Goal: Task Accomplishment & Management: Complete application form

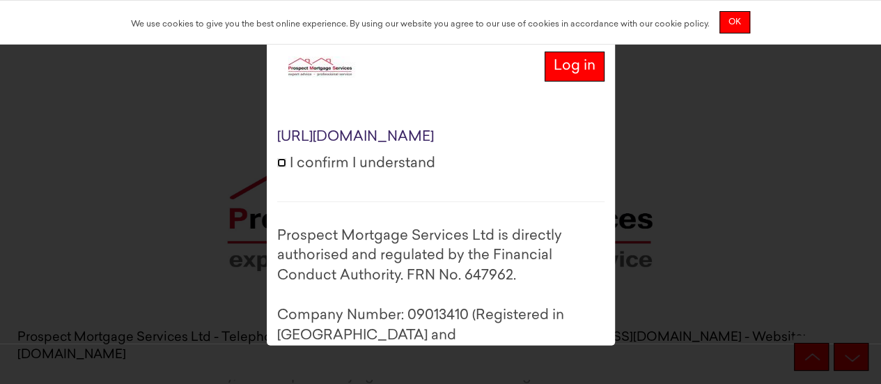
click at [281, 167] on input "I confirm I understand" at bounding box center [281, 162] width 9 height 9
checkbox input "true"
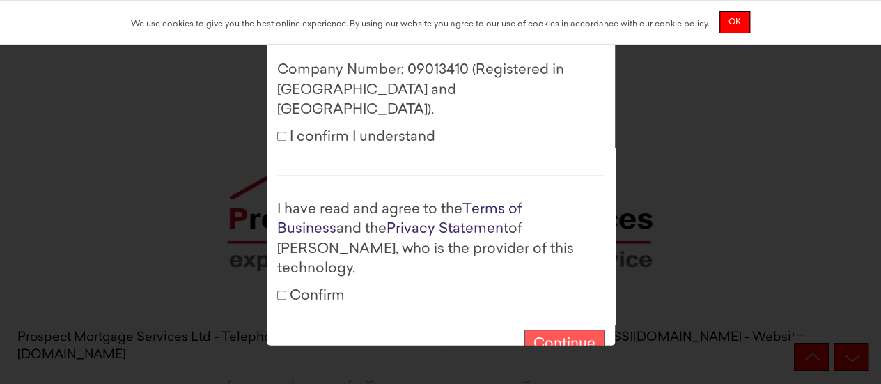
scroll to position [252, 0]
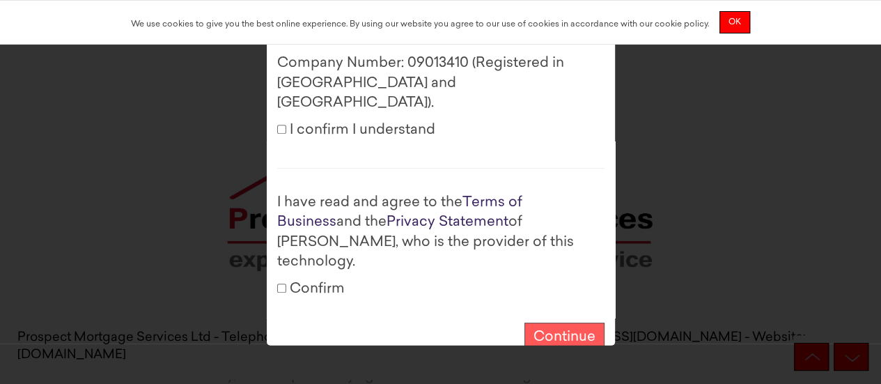
click at [287, 120] on label "I confirm I understand" at bounding box center [356, 130] width 158 height 20
click at [286, 124] on input "I confirm I understand" at bounding box center [281, 128] width 9 height 9
checkbox input "true"
click at [278, 283] on input "Confirm" at bounding box center [281, 287] width 9 height 9
checkbox input "true"
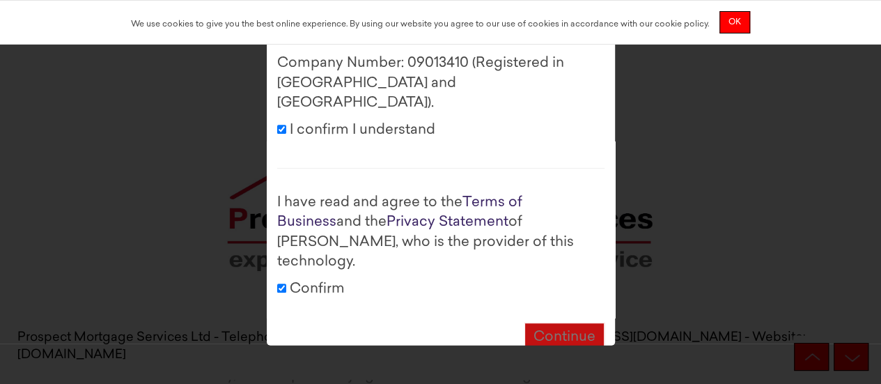
click at [551, 322] on button "Continue" at bounding box center [564, 337] width 80 height 30
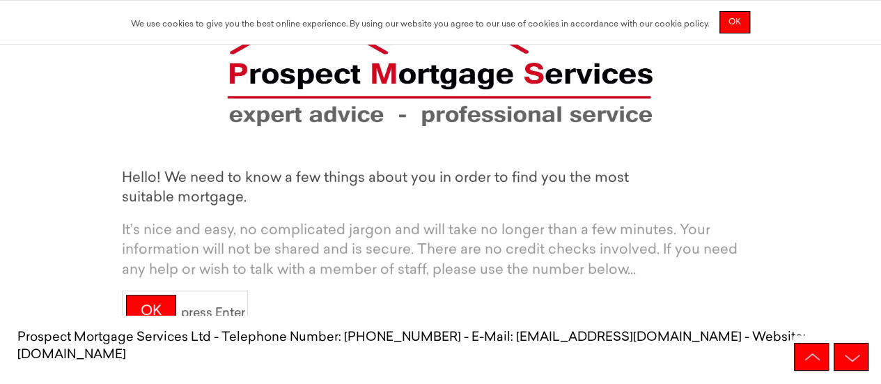
scroll to position [183, 0]
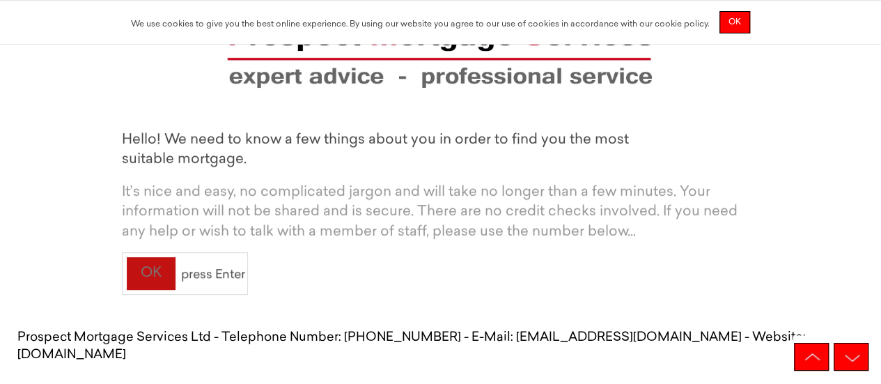
click at [144, 274] on div "OK" at bounding box center [151, 273] width 50 height 34
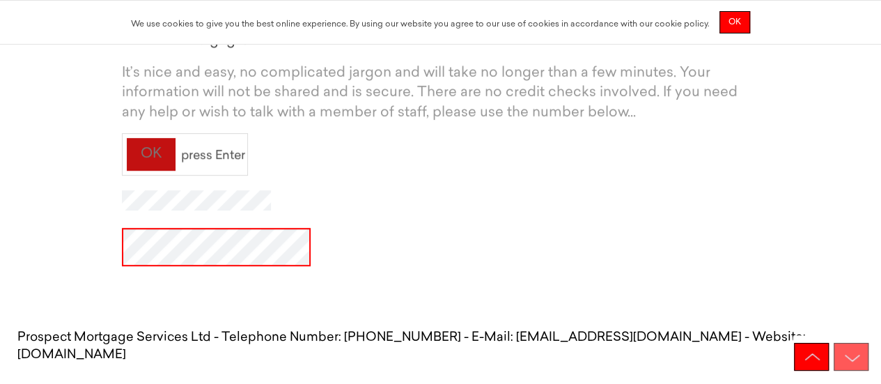
scroll to position [319, 0]
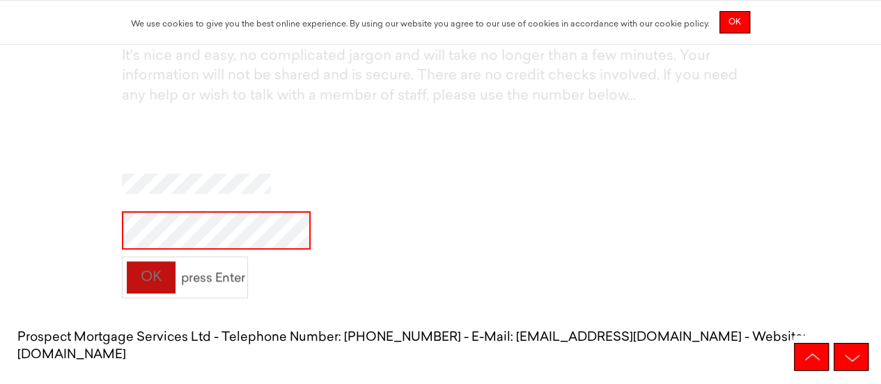
click at [159, 275] on div "OK" at bounding box center [151, 277] width 50 height 34
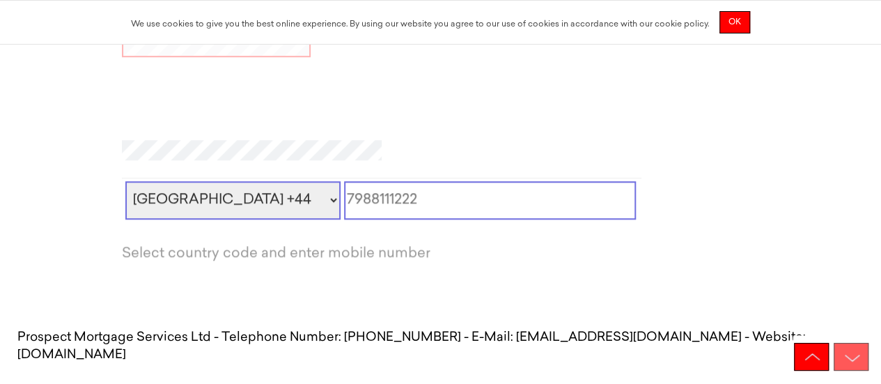
scroll to position [510, 0]
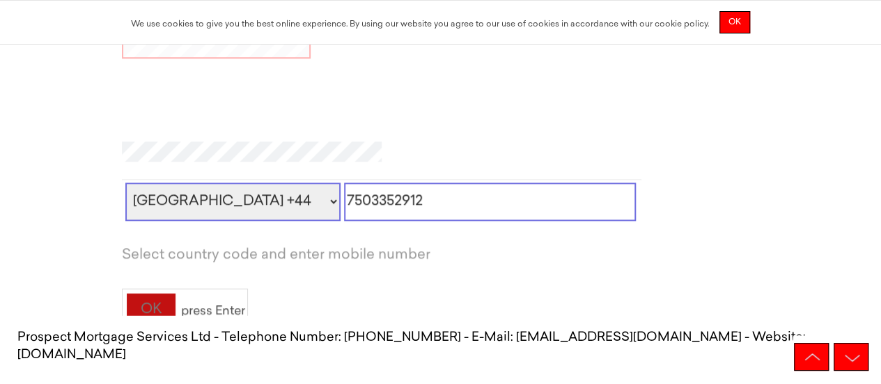
type input "7503352912"
click at [162, 301] on div "OK" at bounding box center [151, 309] width 50 height 34
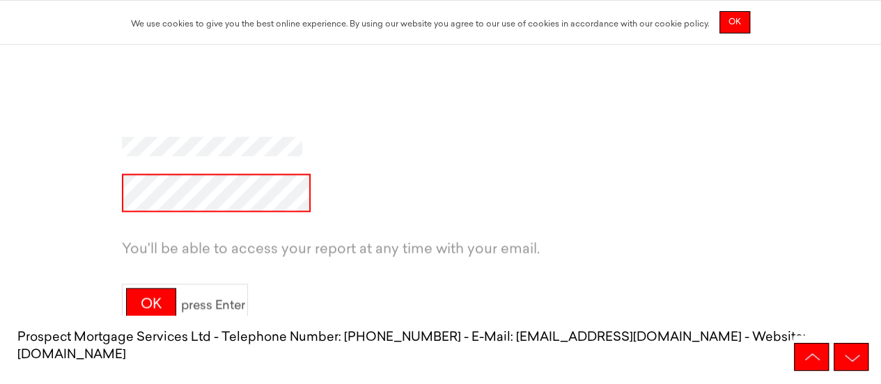
scroll to position [761, 0]
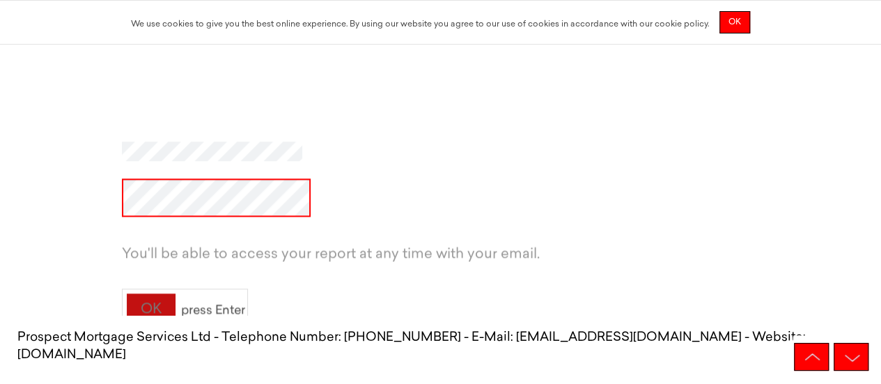
click at [160, 295] on div "OK" at bounding box center [151, 309] width 50 height 34
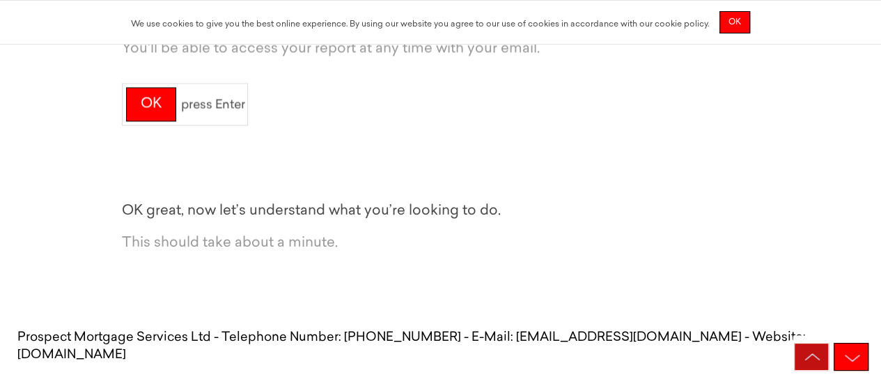
scroll to position [982, 0]
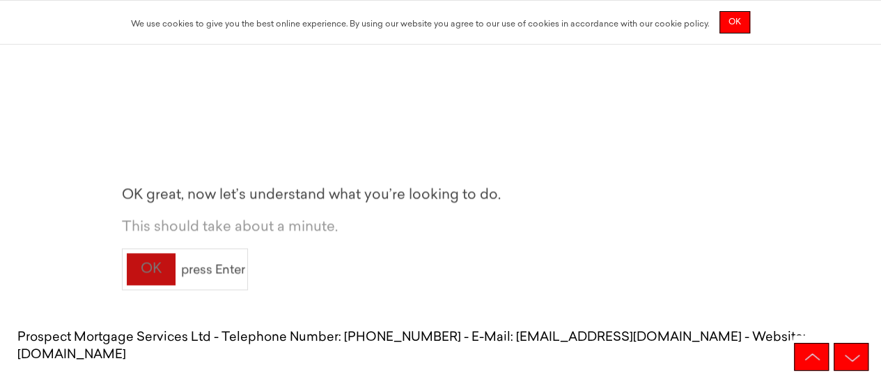
click at [162, 265] on div "OK" at bounding box center [151, 269] width 50 height 34
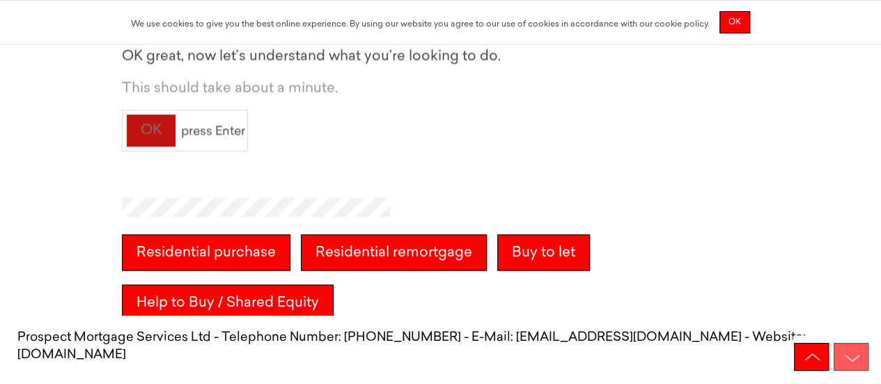
scroll to position [1143, 0]
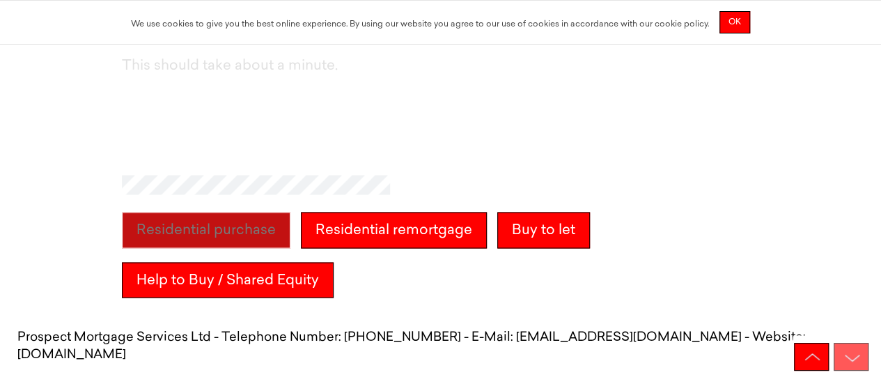
click at [209, 233] on purchase "Residential purchase" at bounding box center [206, 230] width 168 height 36
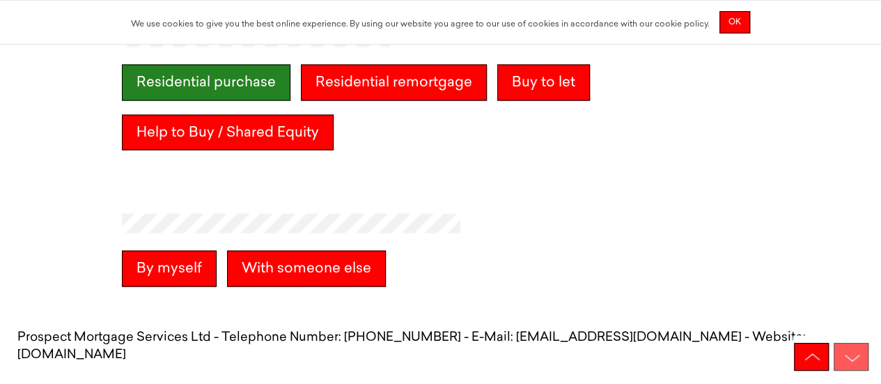
scroll to position [1305, 0]
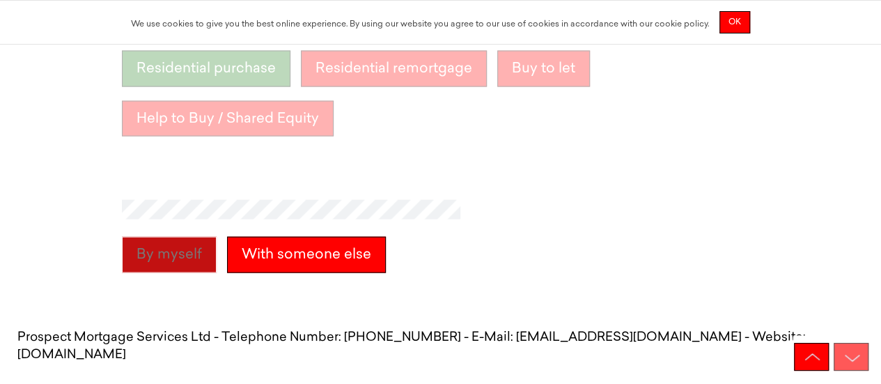
click at [165, 261] on myself "By myself" at bounding box center [169, 254] width 95 height 36
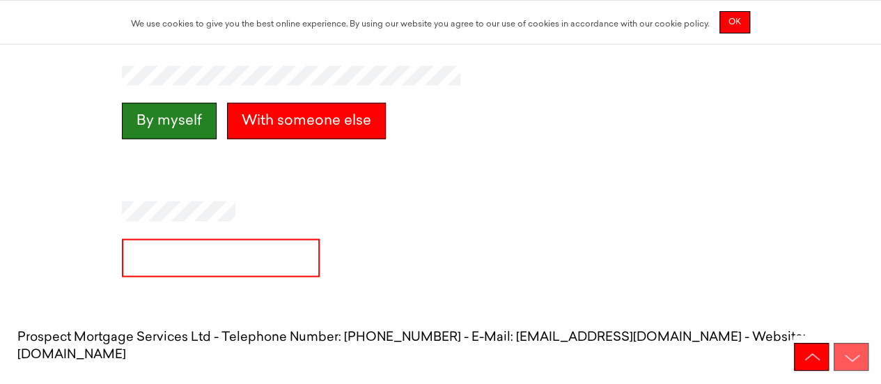
scroll to position [1465, 0]
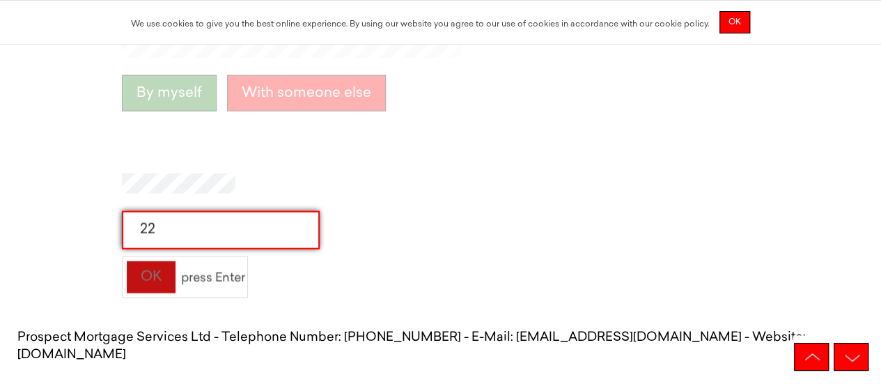
type input "22"
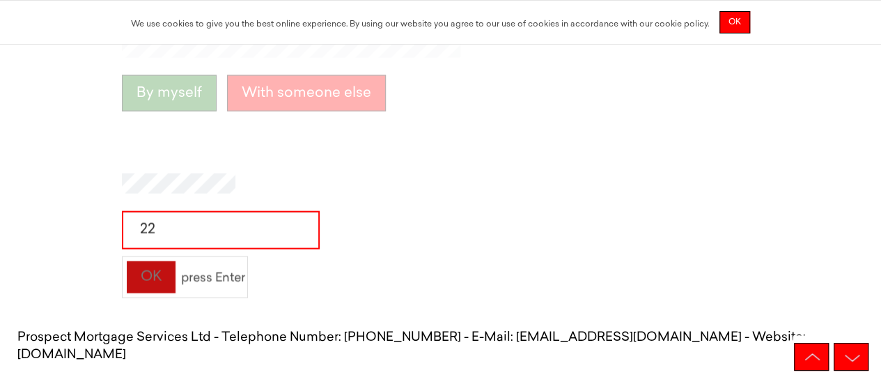
click at [145, 282] on div "OK" at bounding box center [151, 277] width 50 height 34
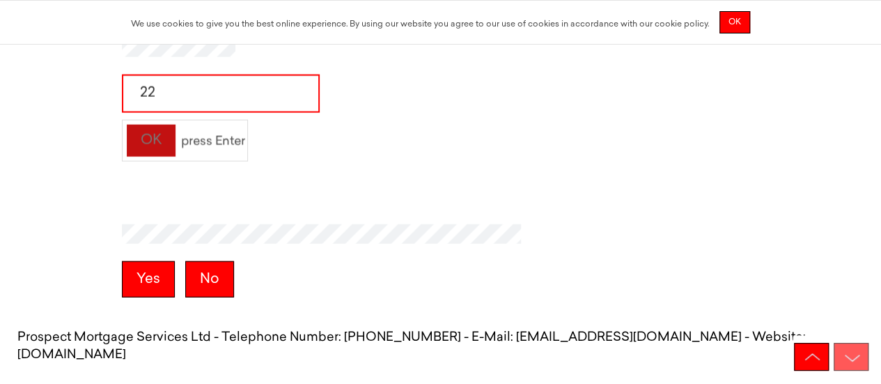
scroll to position [1626, 0]
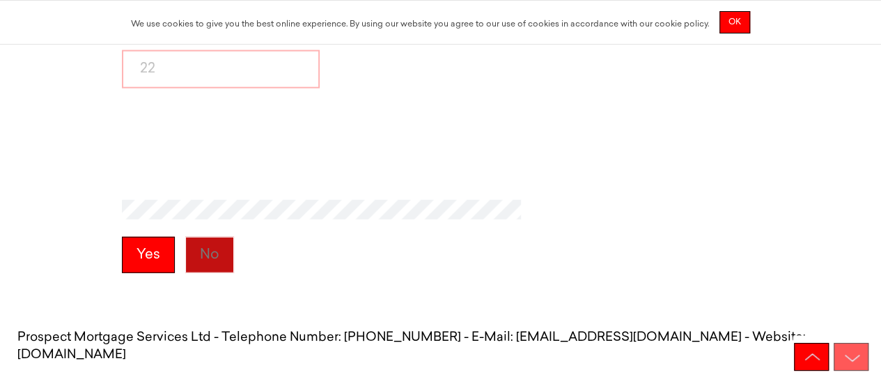
click at [202, 262] on button "No" at bounding box center [209, 255] width 49 height 36
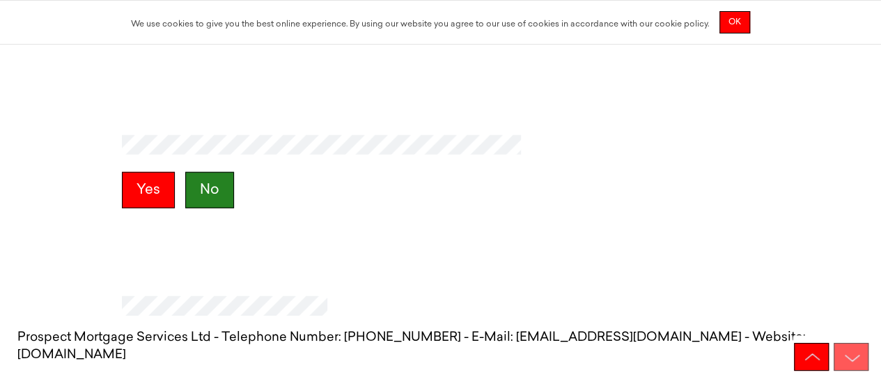
scroll to position [1788, 0]
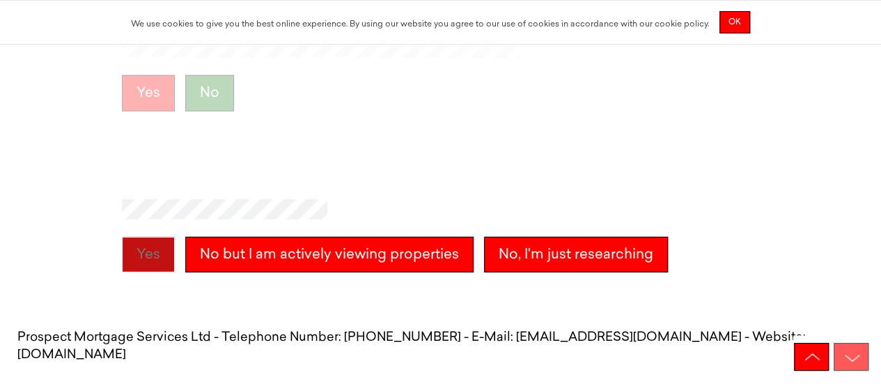
click at [145, 262] on button "Yes" at bounding box center [148, 255] width 53 height 36
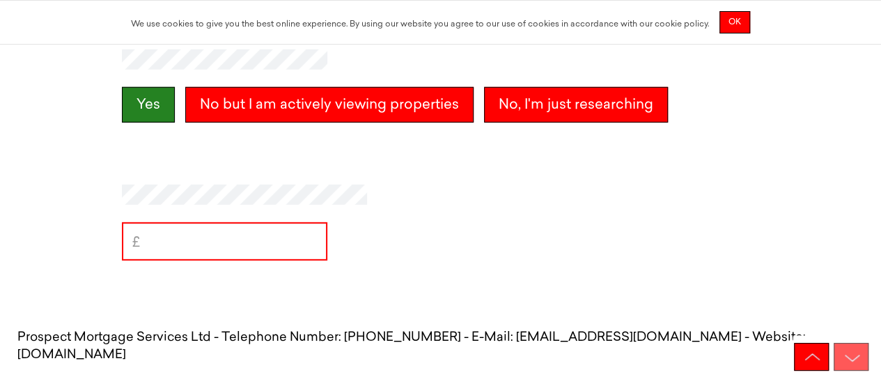
scroll to position [1949, 0]
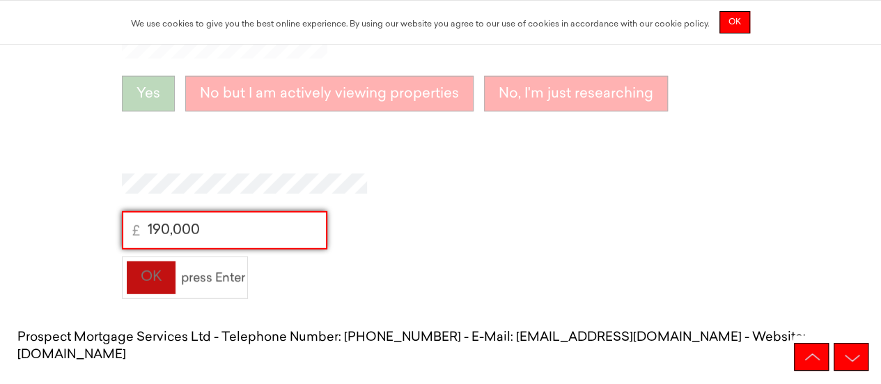
type input "190,000"
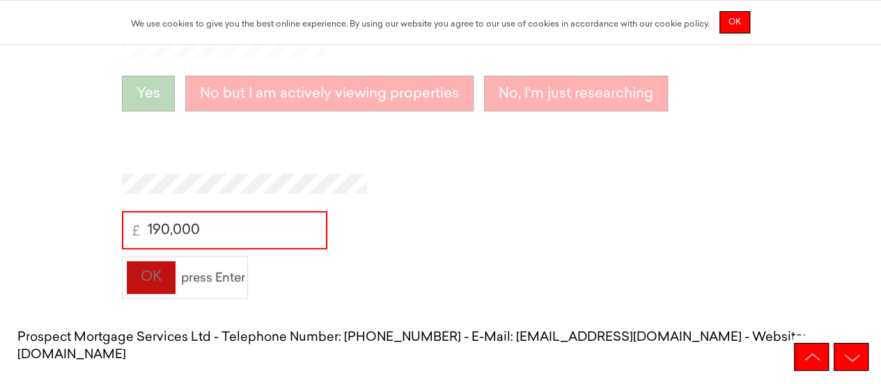
click at [146, 269] on div "OK" at bounding box center [151, 277] width 50 height 34
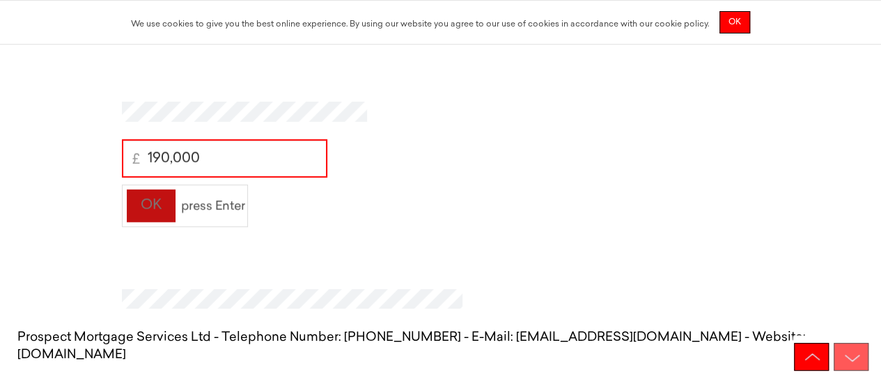
scroll to position [2110, 0]
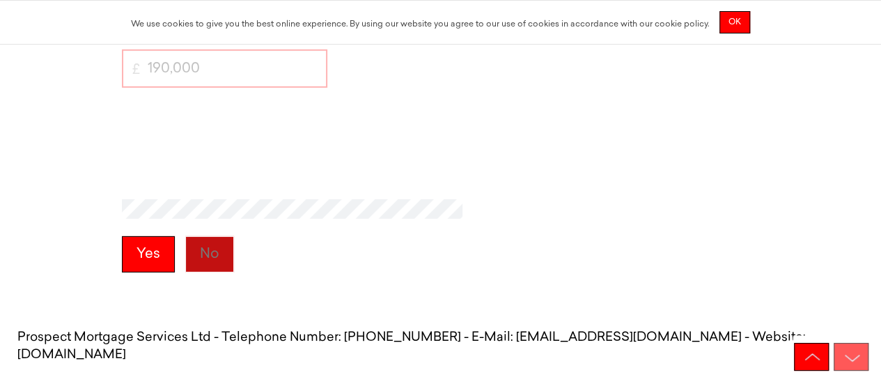
click at [227, 257] on button "No" at bounding box center [209, 254] width 49 height 36
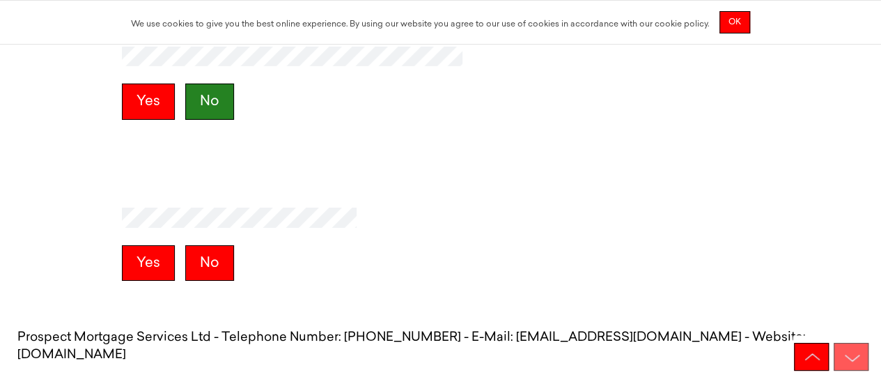
scroll to position [2271, 0]
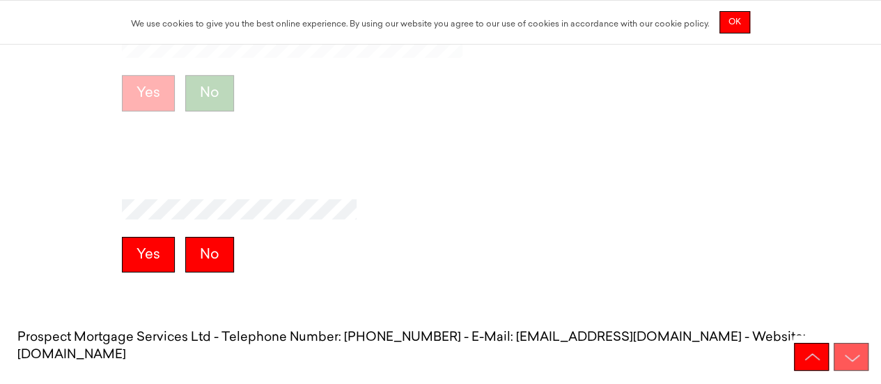
click at [227, 257] on button "No" at bounding box center [209, 255] width 49 height 36
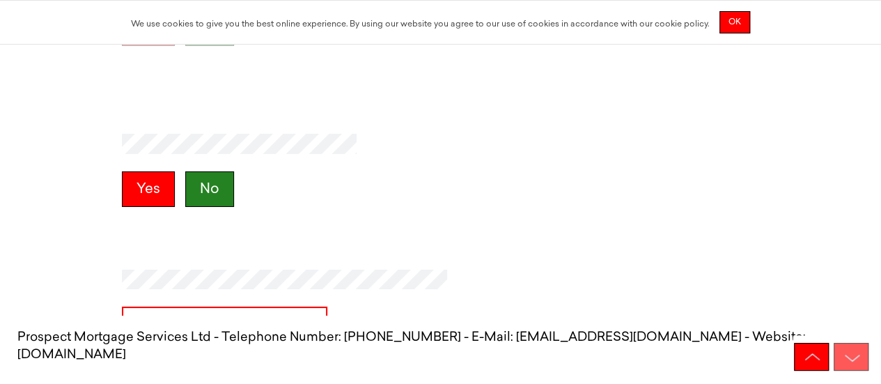
scroll to position [2432, 0]
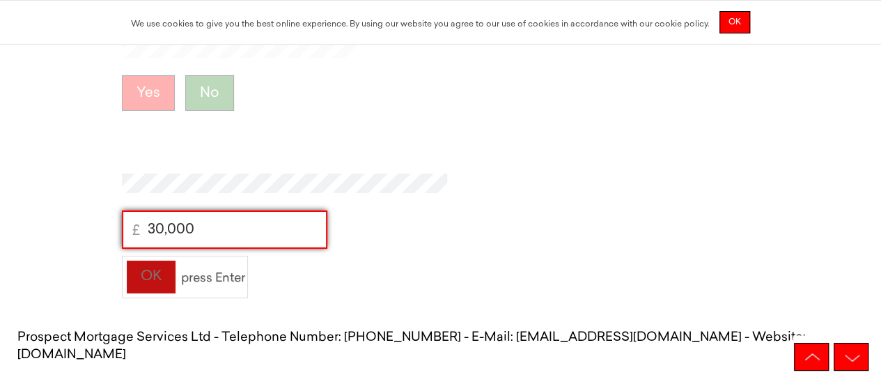
type input "30,000"
click at [136, 279] on div "OK" at bounding box center [151, 277] width 50 height 34
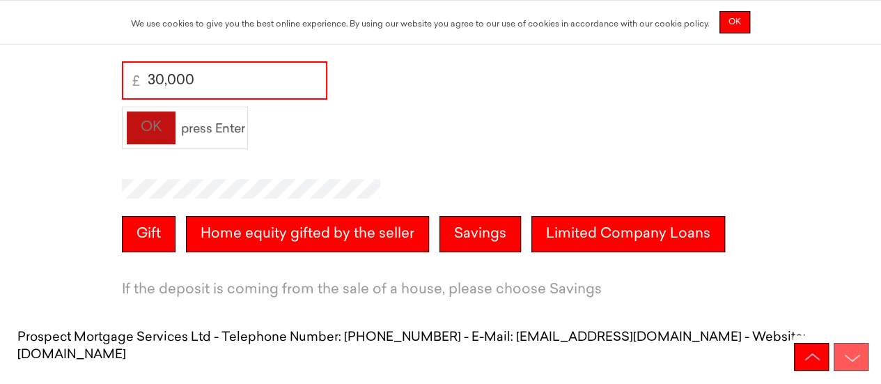
scroll to position [2593, 0]
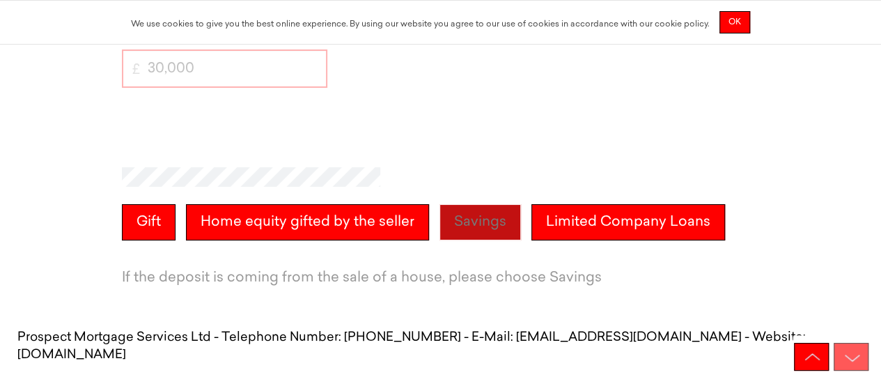
click at [478, 221] on button "Savings" at bounding box center [479, 222] width 81 height 36
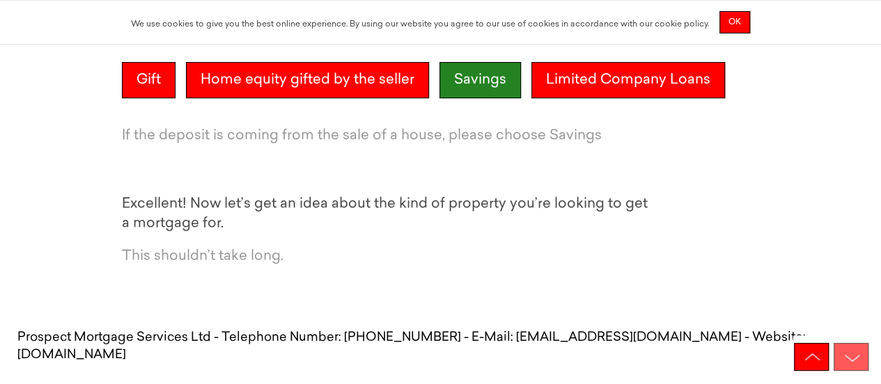
scroll to position [2754, 0]
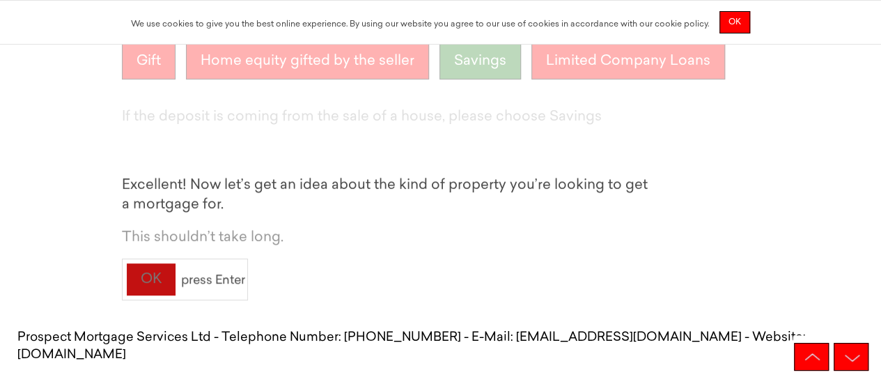
click at [140, 276] on div "OK" at bounding box center [151, 279] width 50 height 34
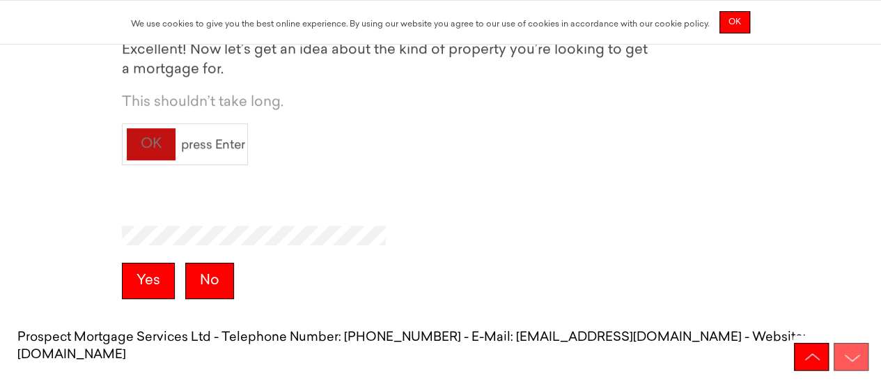
scroll to position [2916, 0]
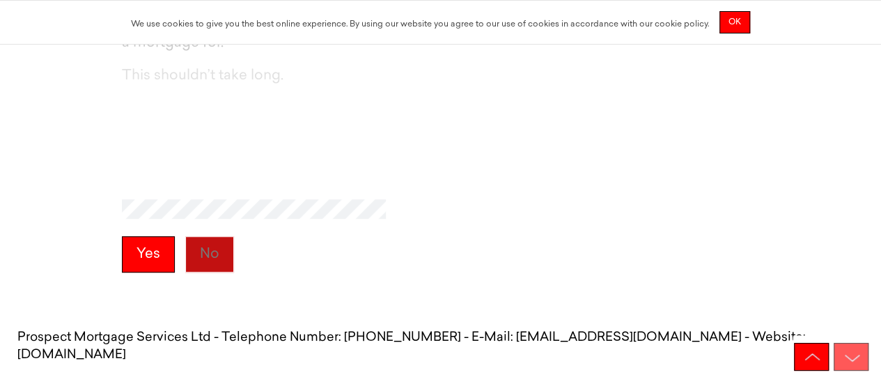
click at [226, 256] on button "No" at bounding box center [209, 254] width 49 height 36
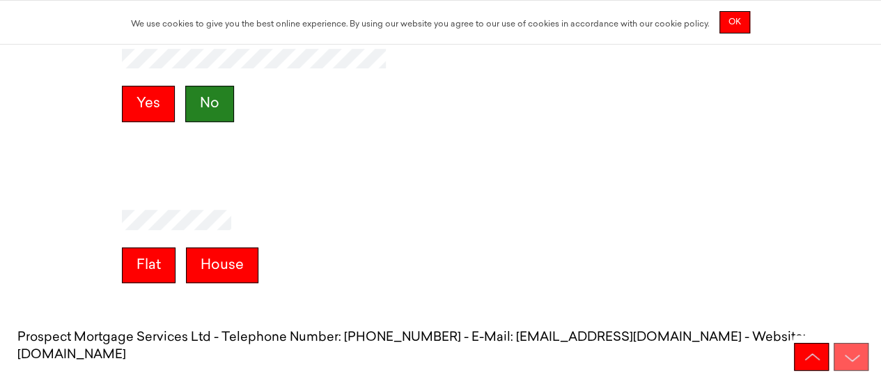
scroll to position [3076, 0]
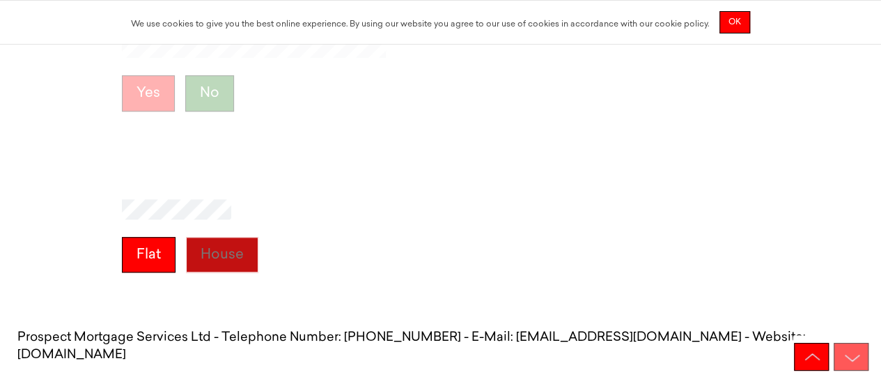
click at [206, 251] on button "House" at bounding box center [222, 255] width 72 height 36
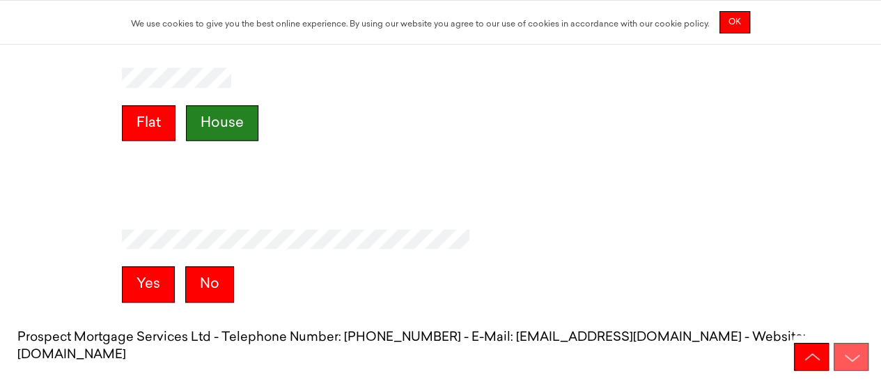
scroll to position [3237, 0]
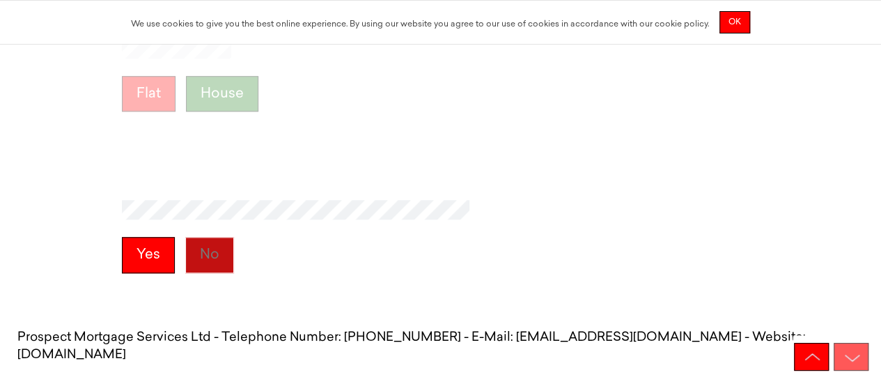
click at [201, 267] on button "No" at bounding box center [209, 255] width 49 height 36
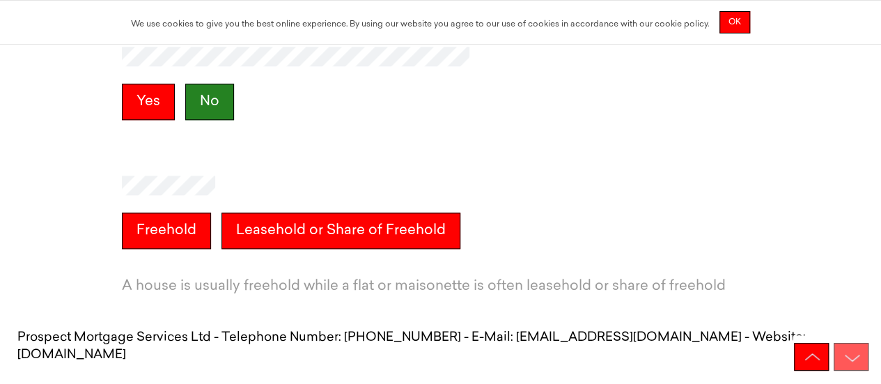
scroll to position [3399, 0]
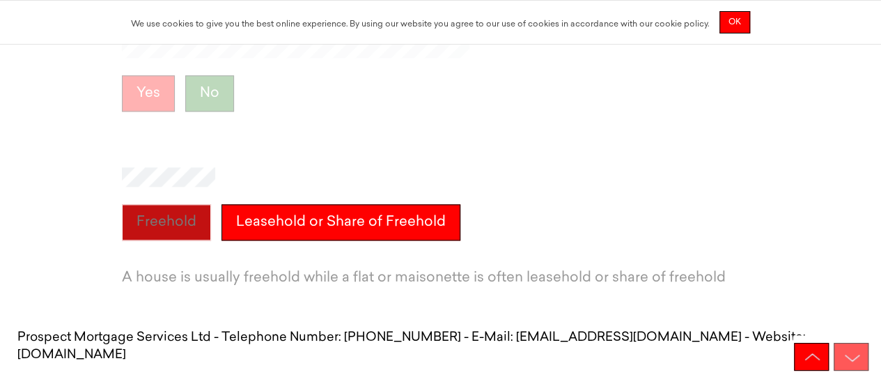
click at [157, 236] on button "Freehold" at bounding box center [166, 222] width 89 height 36
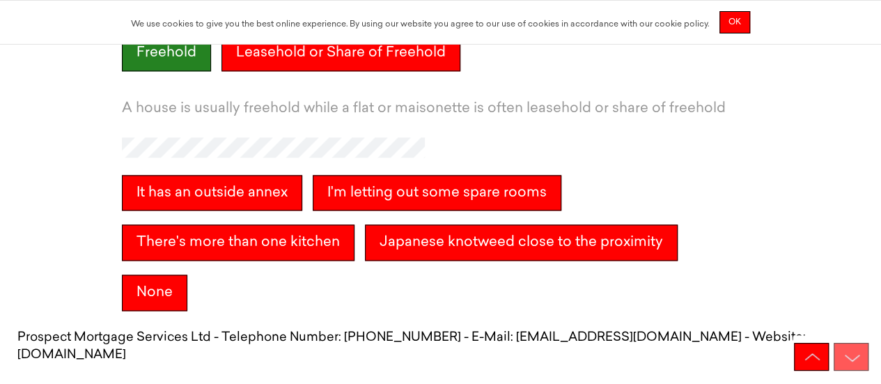
scroll to position [3580, 0]
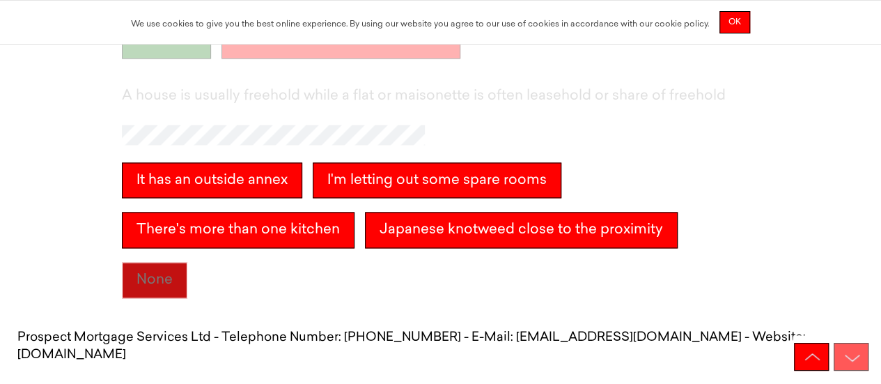
click at [187, 262] on button "None" at bounding box center [154, 280] width 65 height 36
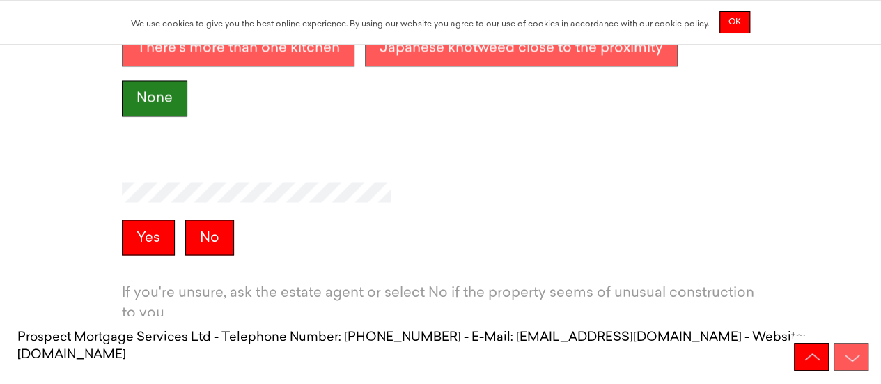
scroll to position [3787, 0]
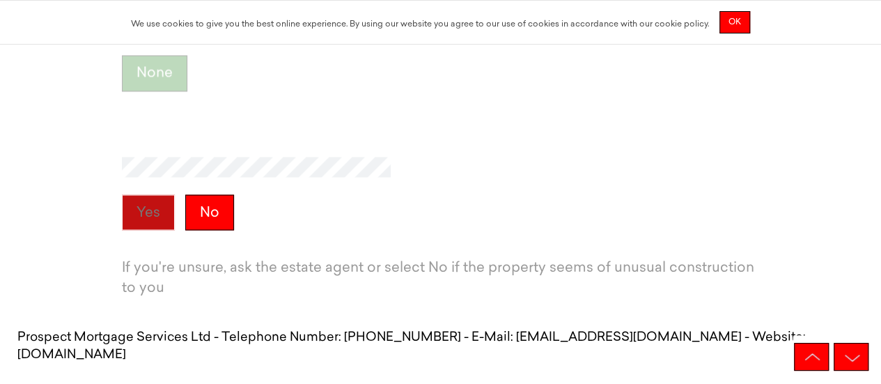
click at [166, 223] on button "Yes" at bounding box center [148, 212] width 53 height 36
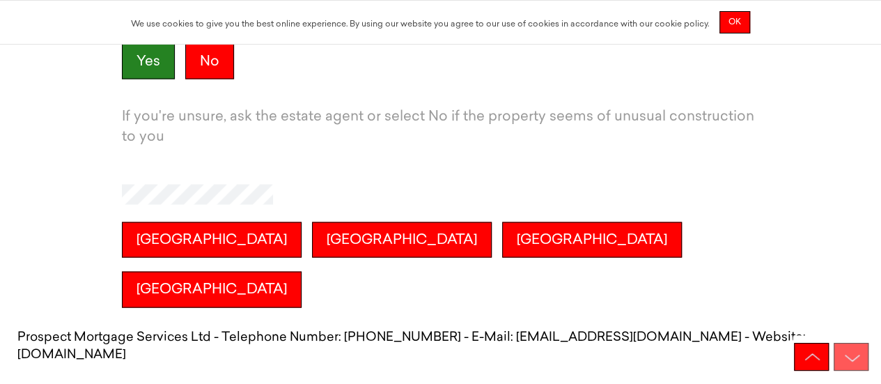
scroll to position [3948, 0]
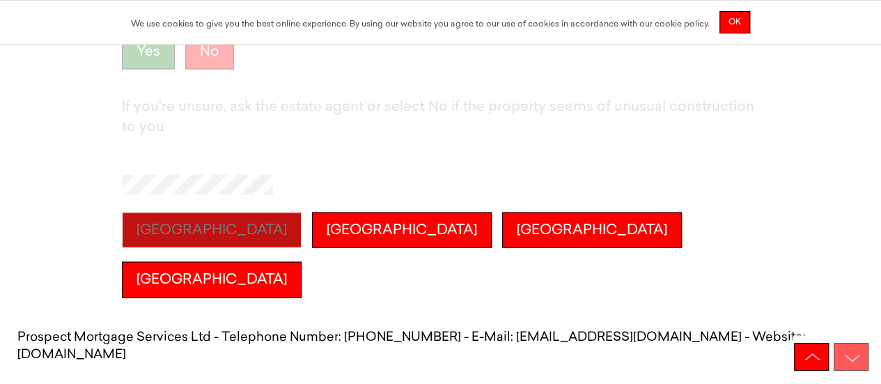
click at [181, 248] on button "England" at bounding box center [212, 230] width 180 height 36
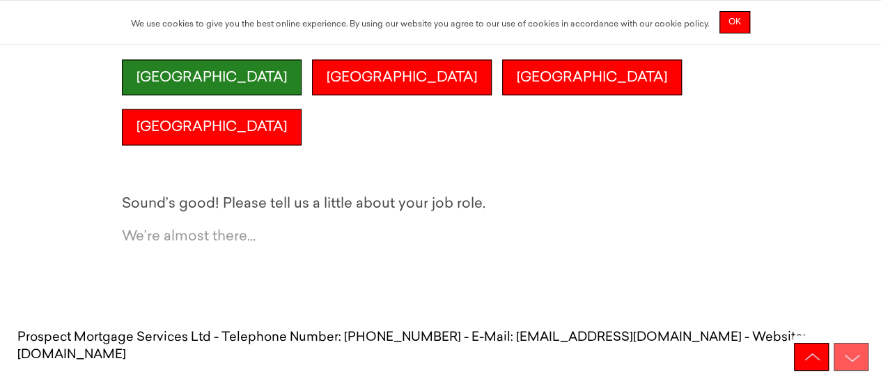
scroll to position [4109, 0]
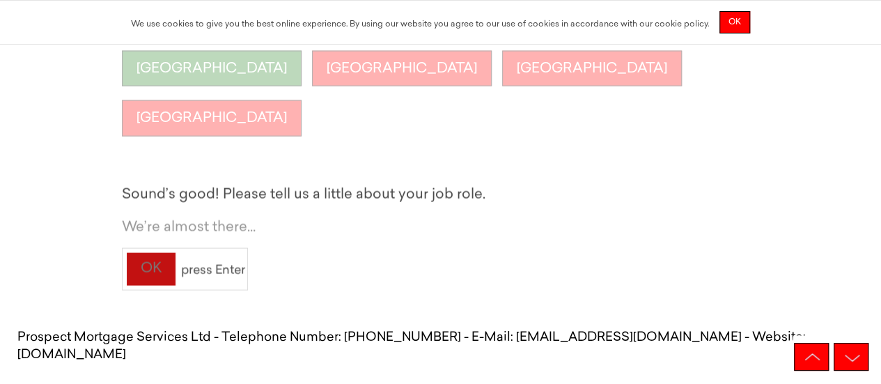
click at [145, 282] on div "OK" at bounding box center [151, 269] width 50 height 34
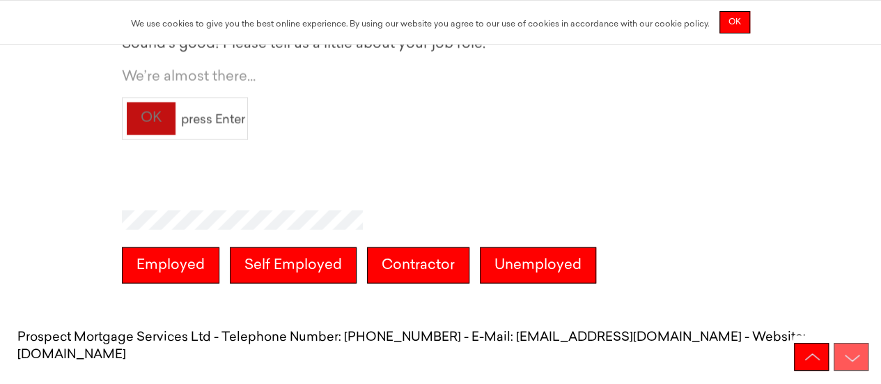
scroll to position [4270, 0]
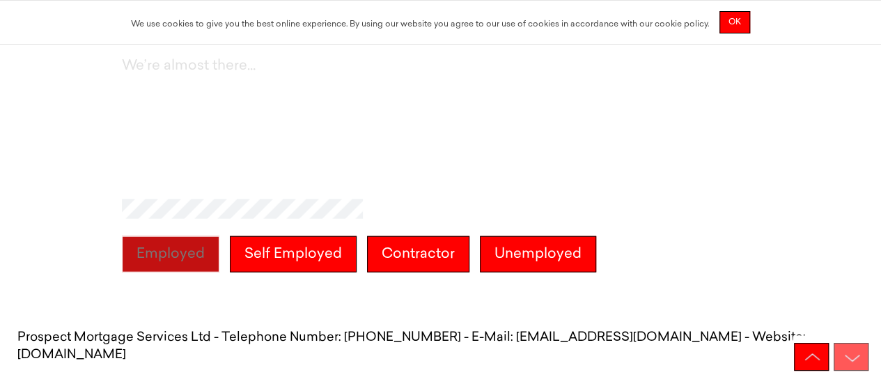
click at [164, 262] on button "Employed" at bounding box center [170, 254] width 97 height 36
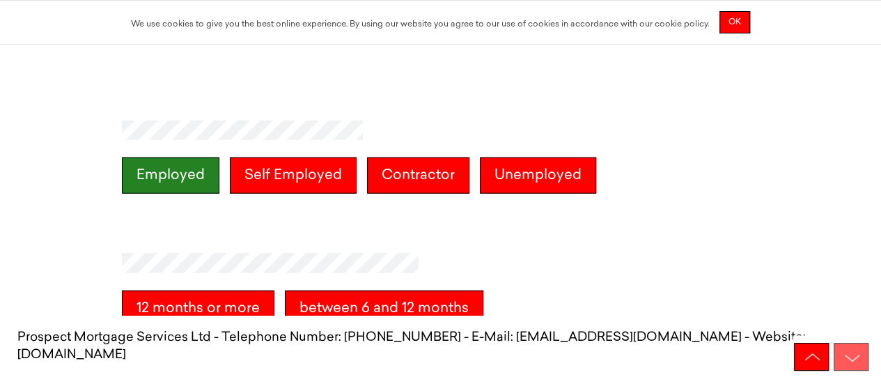
scroll to position [4453, 0]
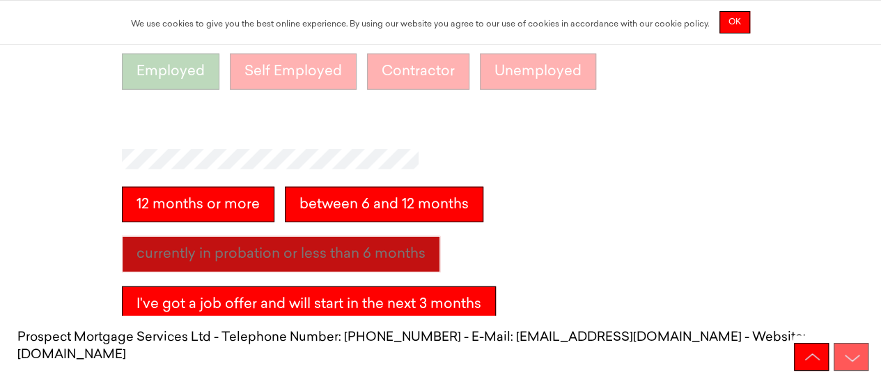
click at [388, 251] on months "currently in probation or less than 6 months" at bounding box center [281, 254] width 318 height 36
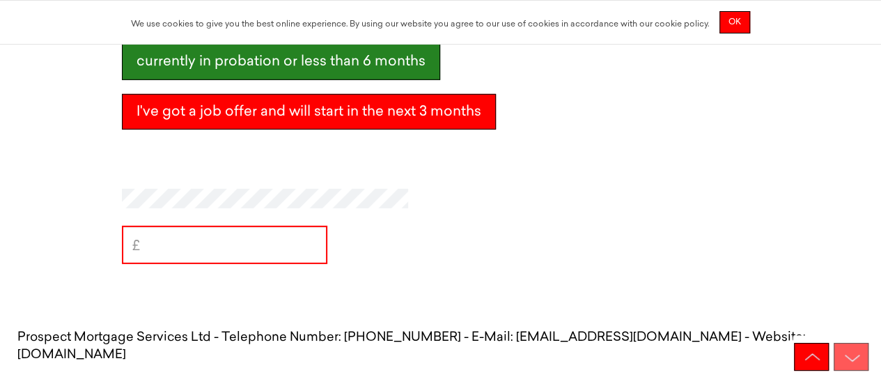
scroll to position [4660, 0]
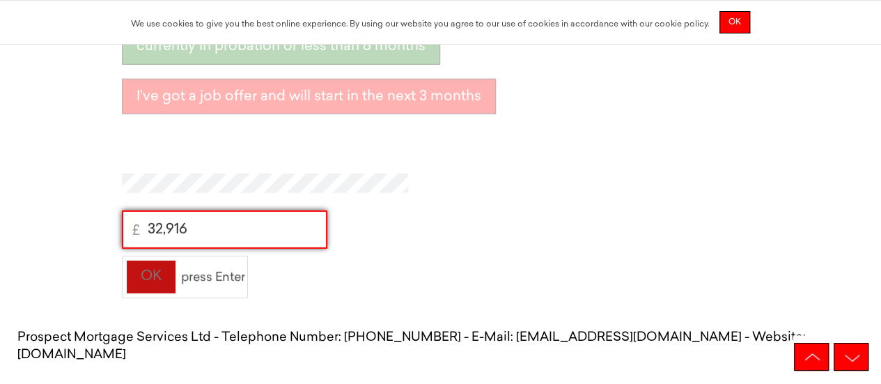
type input "32,916"
click at [170, 286] on div "OK" at bounding box center [151, 277] width 50 height 34
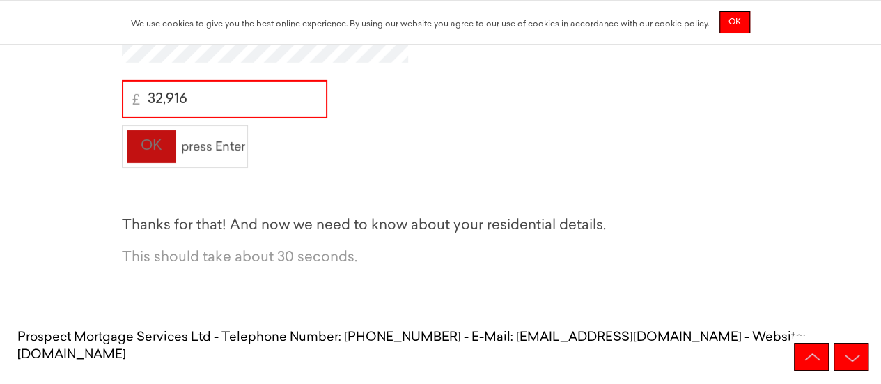
scroll to position [4821, 0]
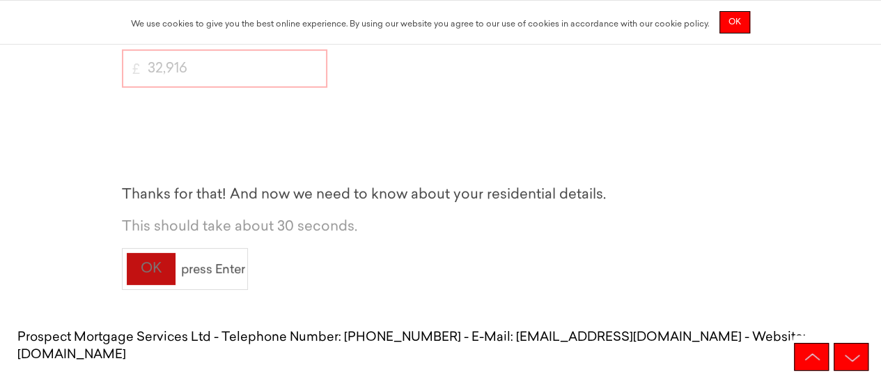
click at [161, 282] on div "OK" at bounding box center [151, 269] width 50 height 34
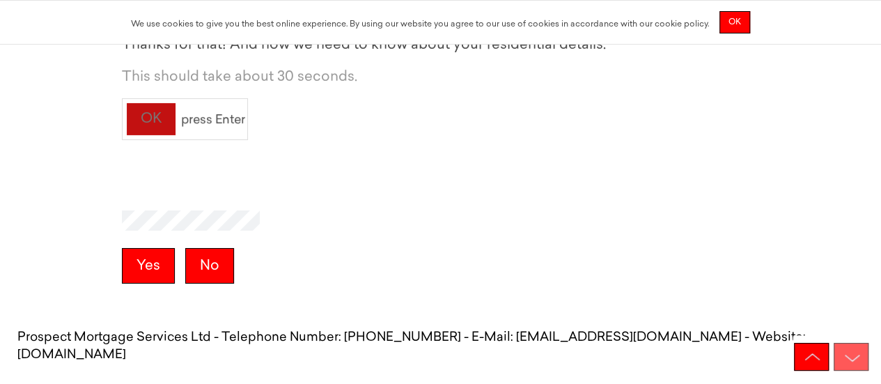
scroll to position [4982, 0]
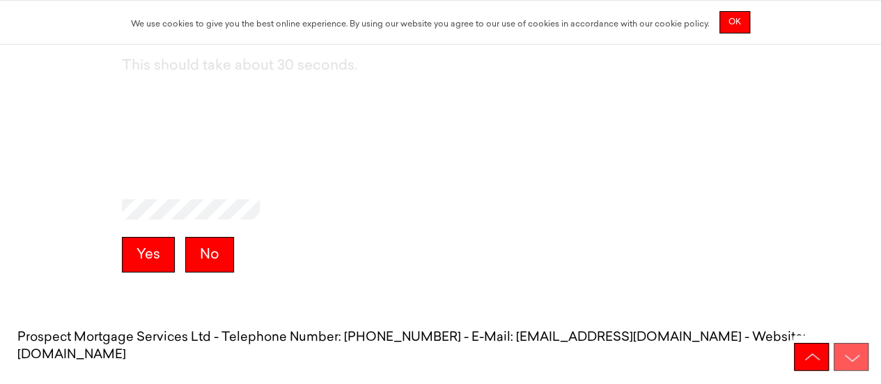
click at [155, 276] on div "Yes No" at bounding box center [440, 251] width 881 height 161
click at [149, 254] on button "Yes" at bounding box center [148, 255] width 53 height 36
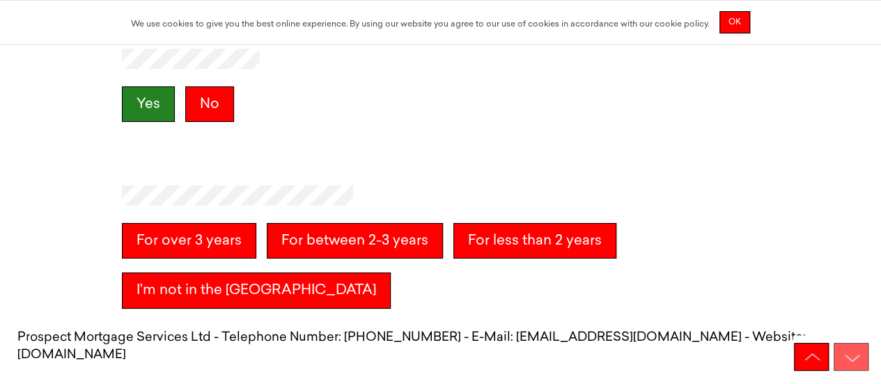
scroll to position [5143, 0]
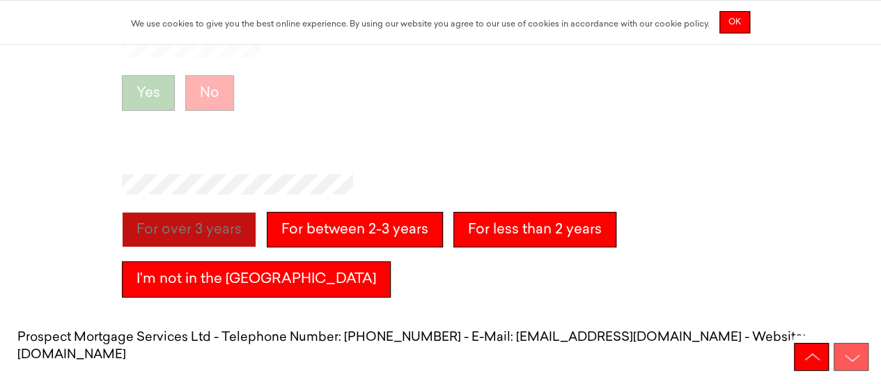
click at [191, 225] on years "For over 3 years" at bounding box center [189, 230] width 134 height 36
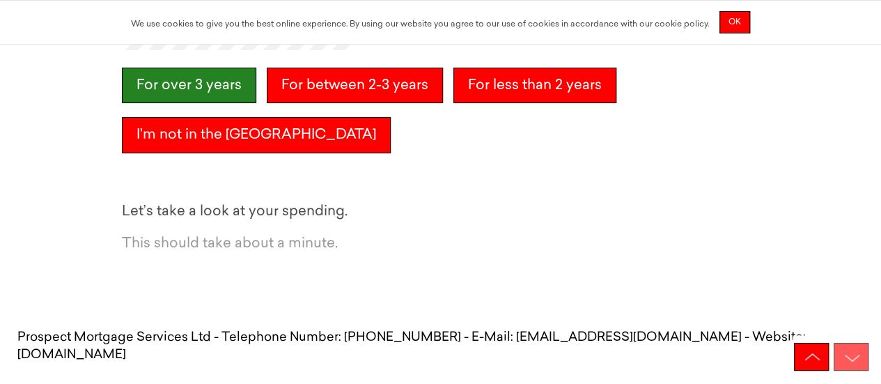
scroll to position [5304, 0]
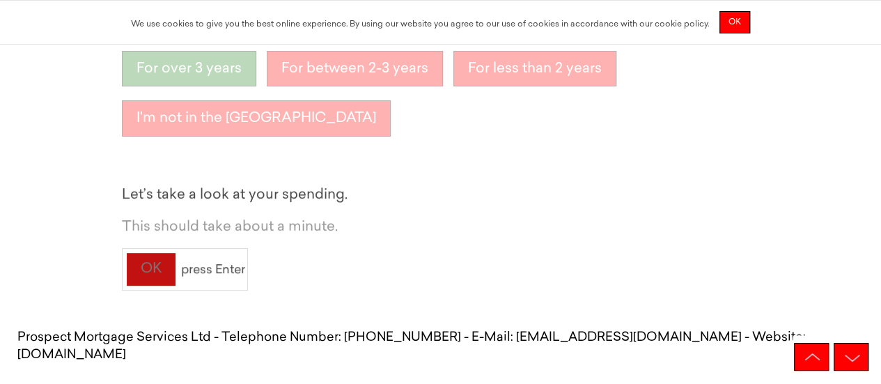
click at [140, 253] on div "OK" at bounding box center [151, 269] width 50 height 34
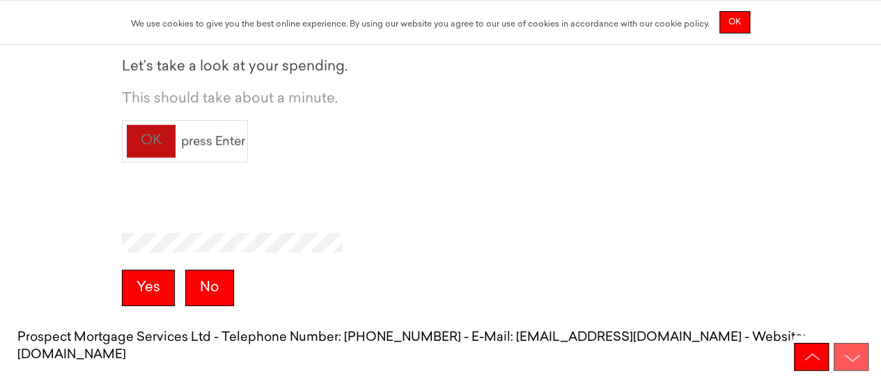
scroll to position [5465, 0]
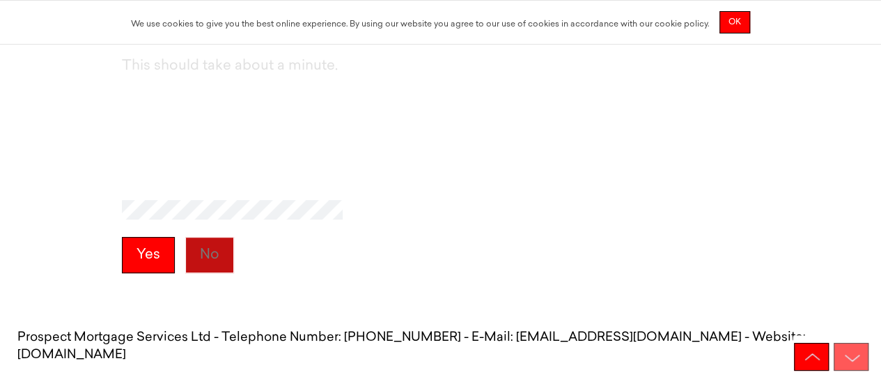
click at [218, 249] on button "No" at bounding box center [209, 255] width 49 height 36
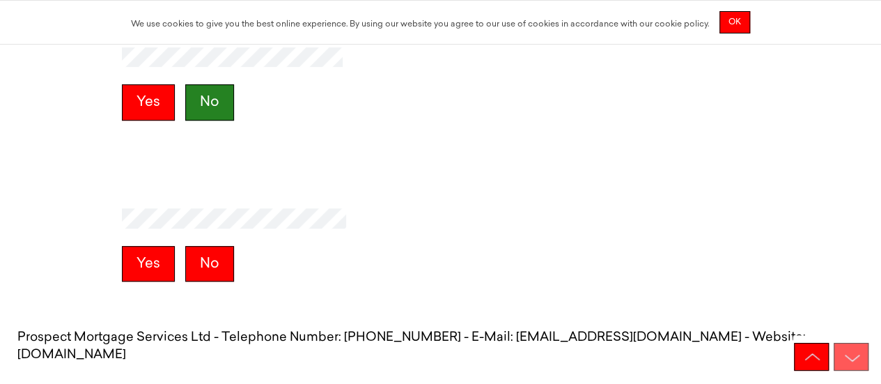
scroll to position [5627, 0]
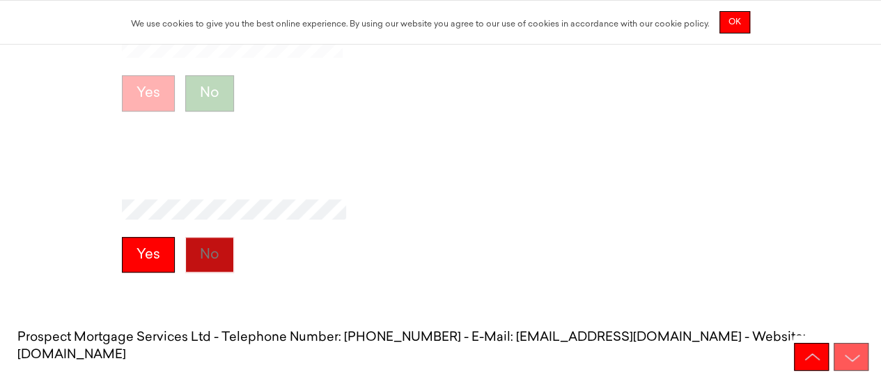
click at [212, 254] on button "No" at bounding box center [209, 255] width 49 height 36
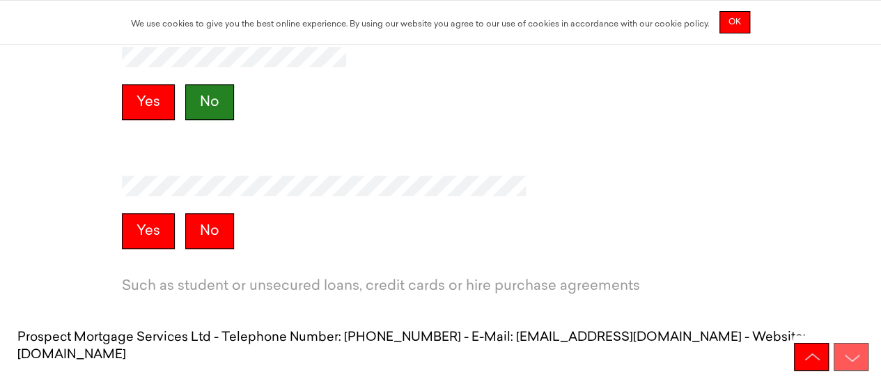
scroll to position [5788, 0]
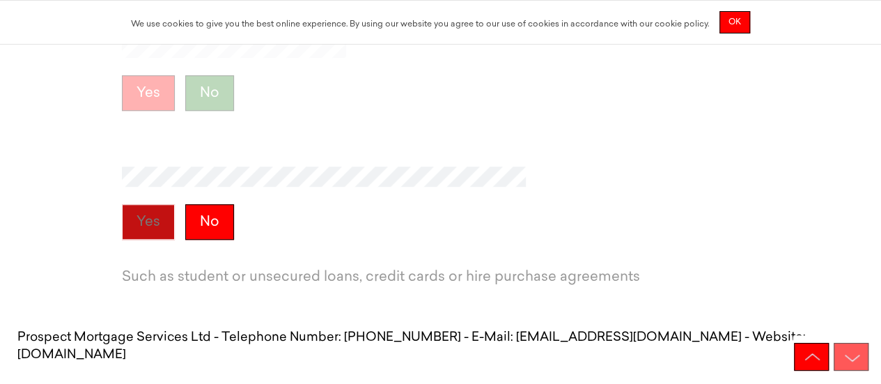
click at [146, 233] on button "Yes" at bounding box center [148, 222] width 53 height 36
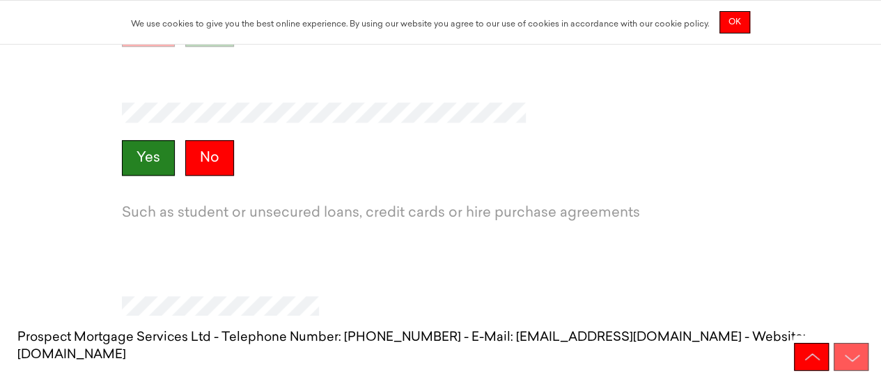
scroll to position [5949, 0]
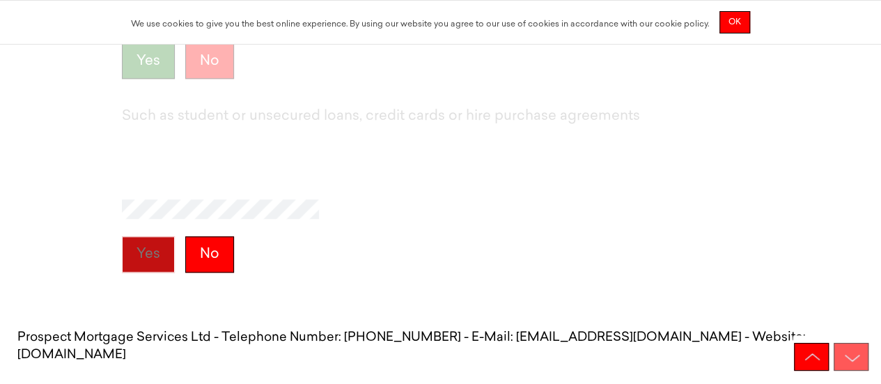
click at [149, 251] on button "Yes" at bounding box center [148, 254] width 53 height 36
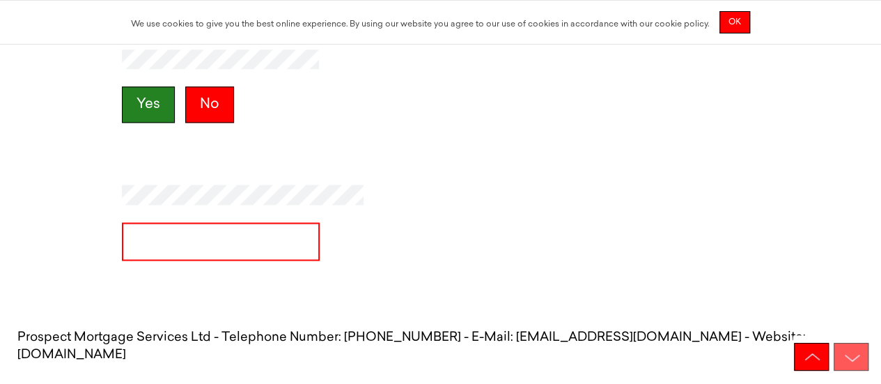
scroll to position [6110, 0]
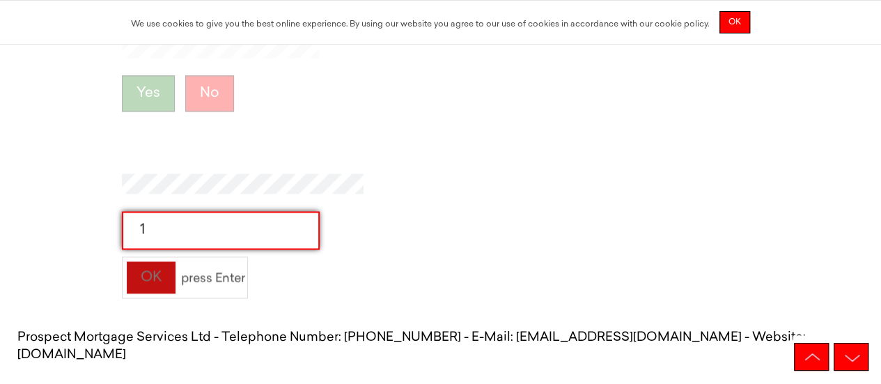
type input "1"
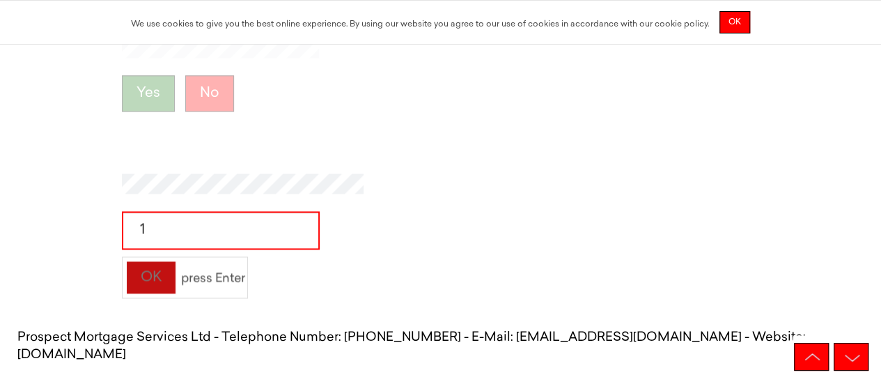
click at [139, 277] on div "OK" at bounding box center [151, 277] width 50 height 34
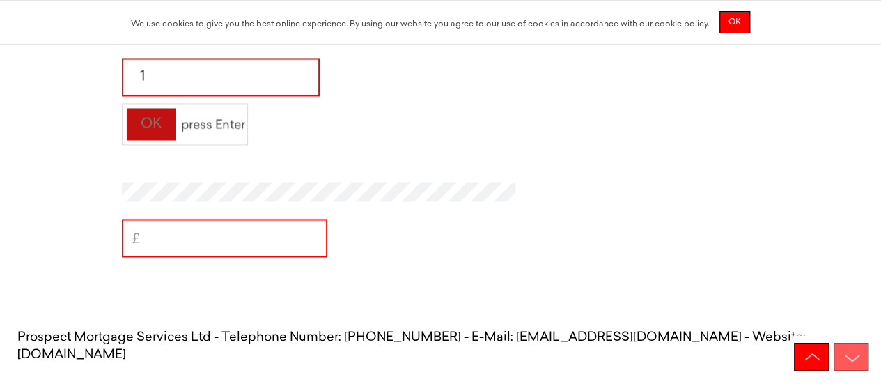
scroll to position [6271, 0]
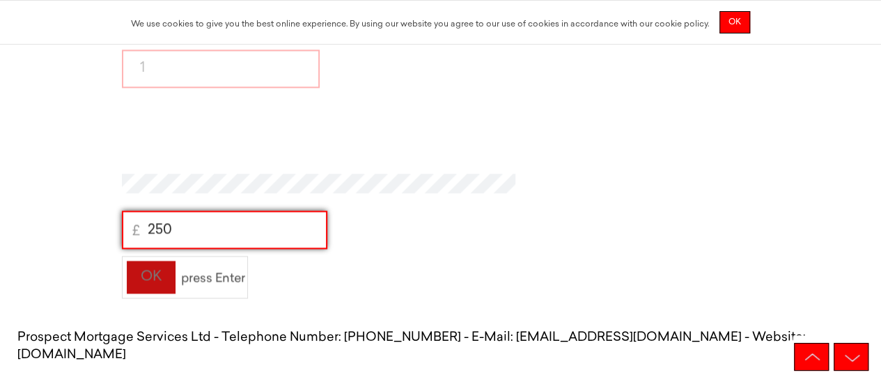
type input "250"
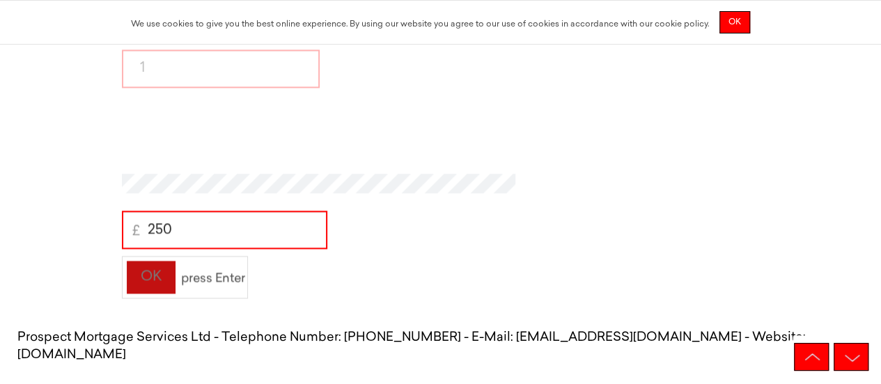
click at [152, 277] on div "OK" at bounding box center [151, 277] width 50 height 34
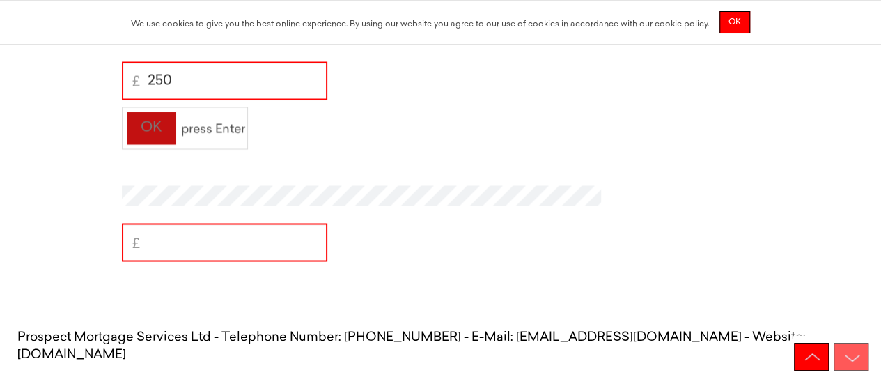
scroll to position [6432, 0]
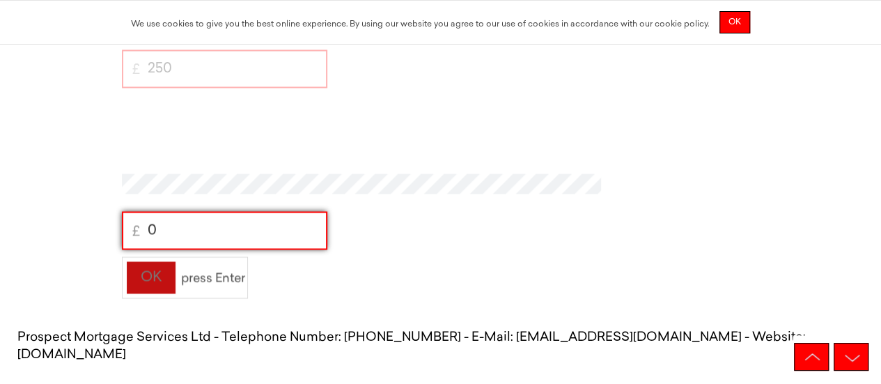
type input "0"
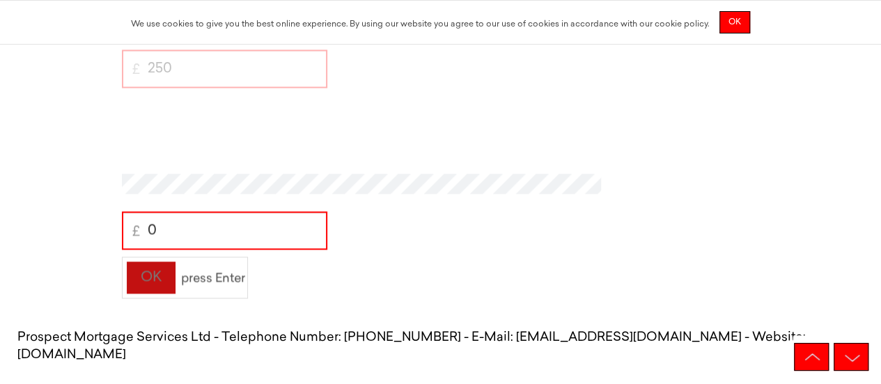
click at [159, 285] on div "OK" at bounding box center [151, 277] width 50 height 34
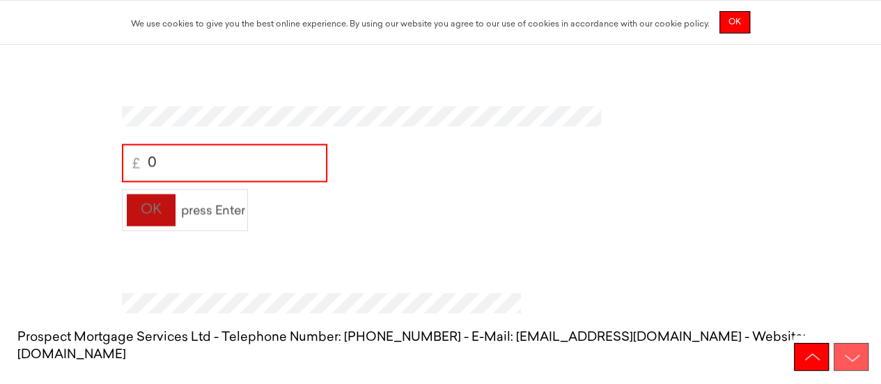
scroll to position [6593, 0]
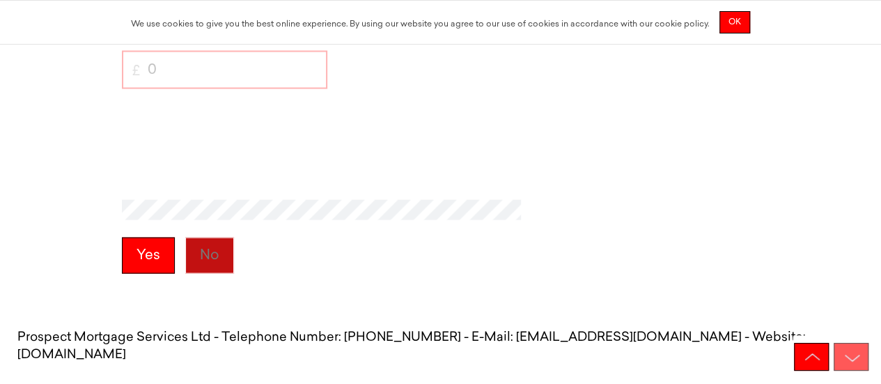
click at [198, 255] on button "No" at bounding box center [209, 255] width 49 height 36
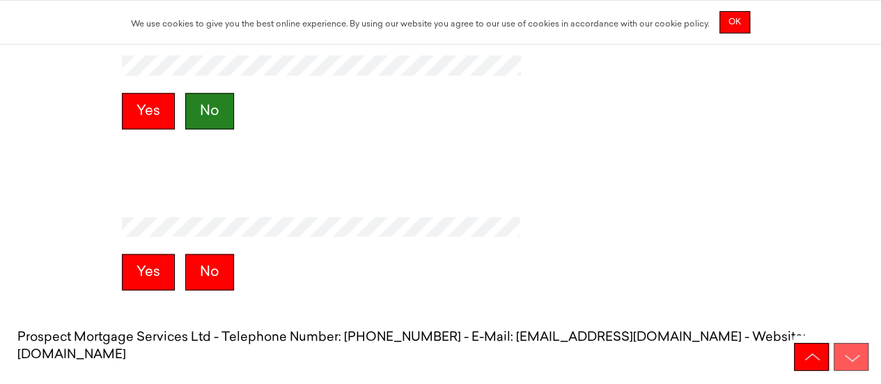
scroll to position [6754, 0]
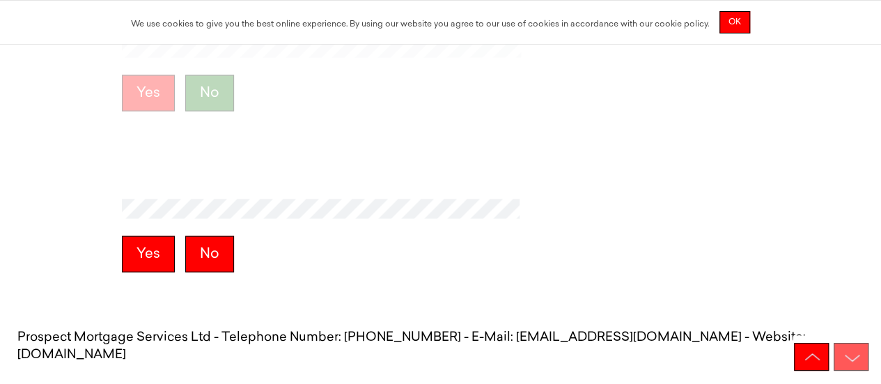
click at [198, 255] on button "No" at bounding box center [209, 254] width 49 height 36
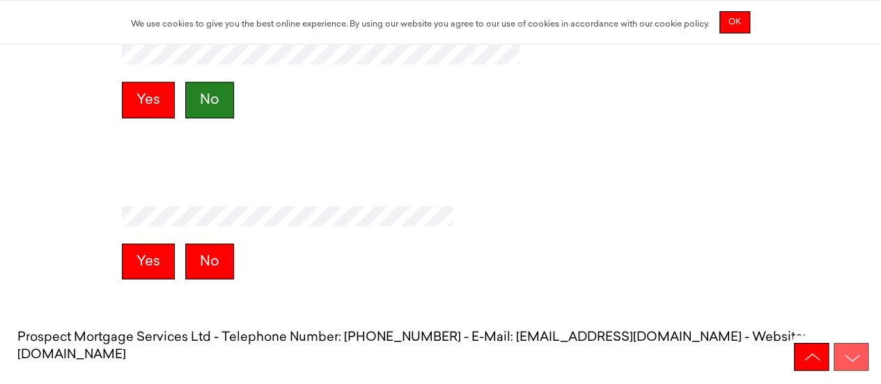
scroll to position [6916, 0]
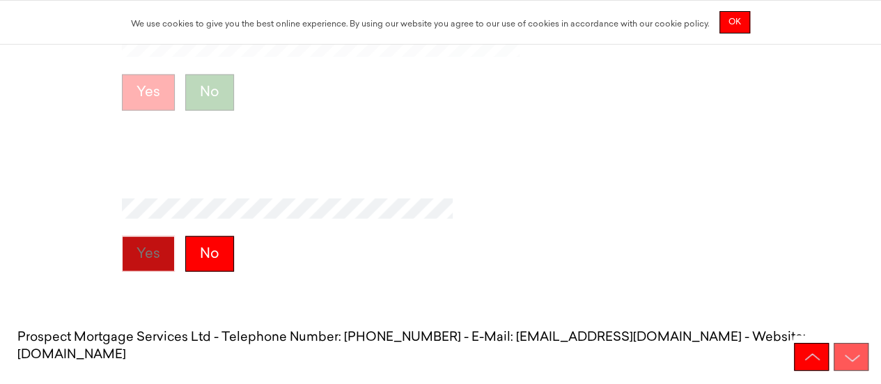
click at [159, 256] on button "Yes" at bounding box center [148, 254] width 53 height 36
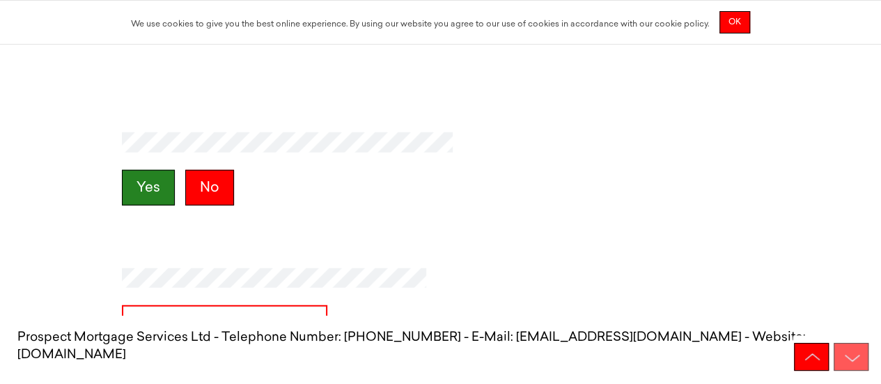
scroll to position [7077, 0]
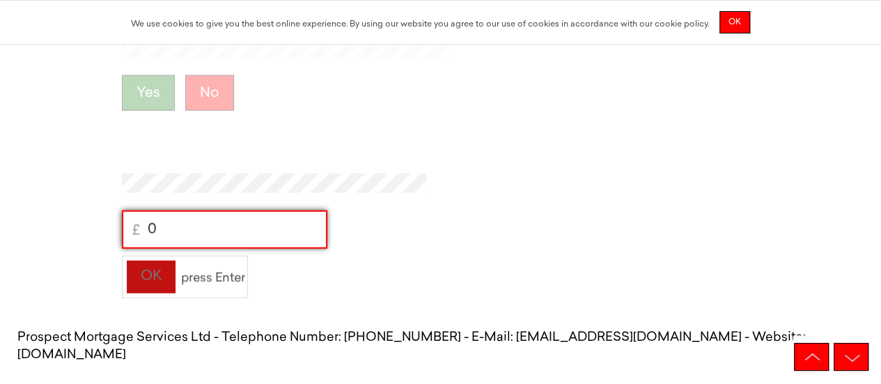
type input "0"
click at [159, 267] on div "OK" at bounding box center [151, 277] width 50 height 34
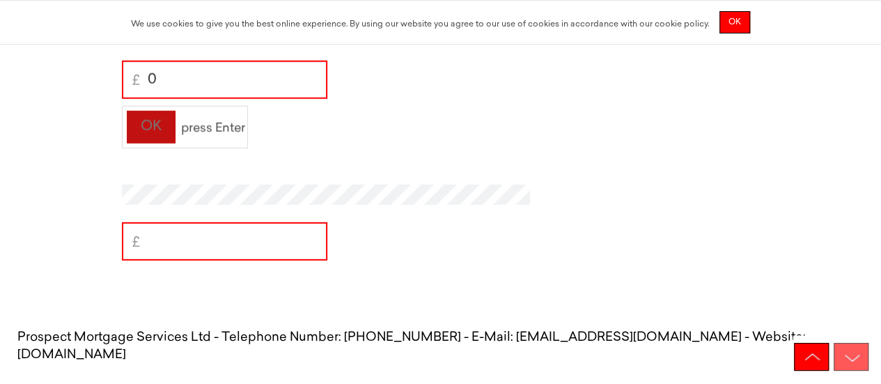
scroll to position [7238, 0]
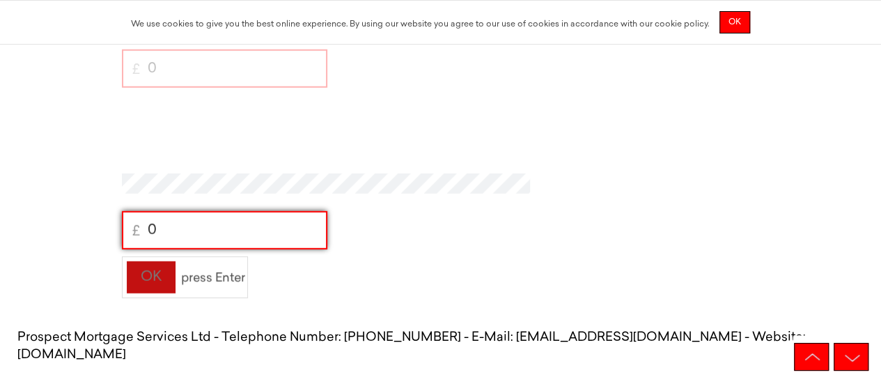
type input "0"
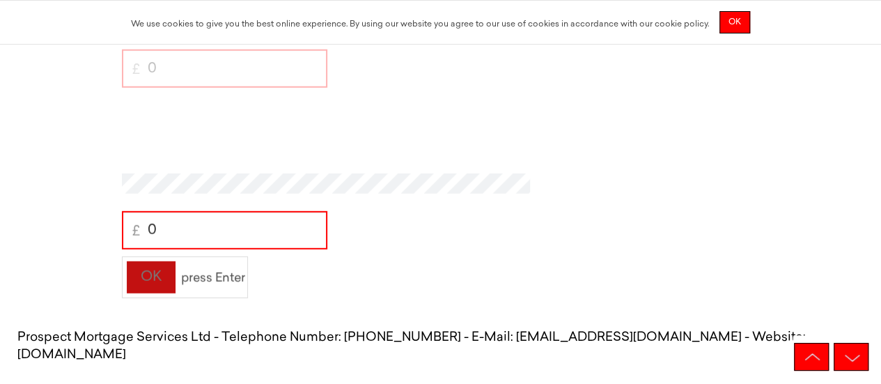
click at [149, 275] on div "OK" at bounding box center [151, 277] width 50 height 34
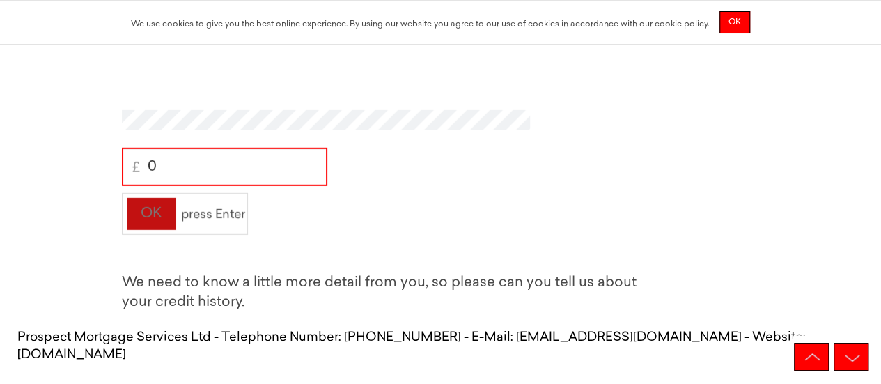
scroll to position [7399, 0]
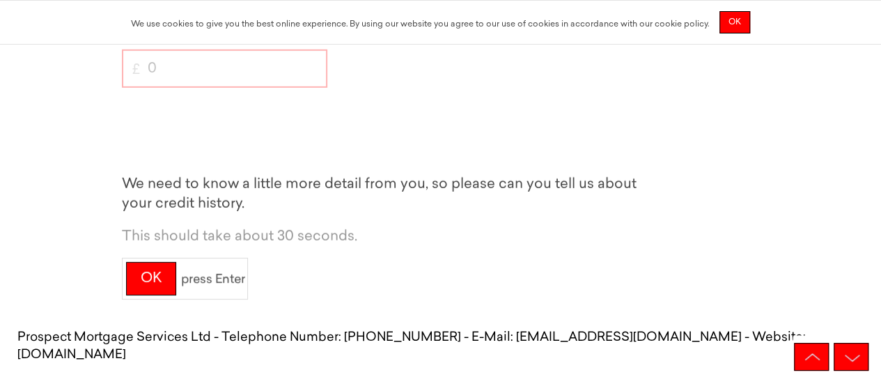
click at [149, 275] on div "OK" at bounding box center [151, 279] width 50 height 34
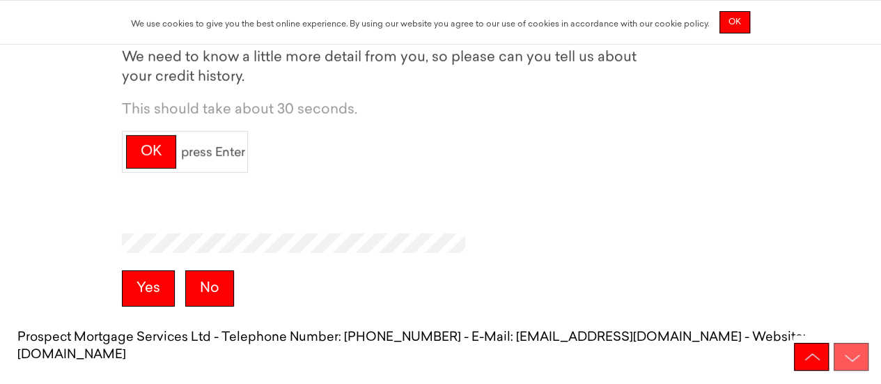
scroll to position [7560, 0]
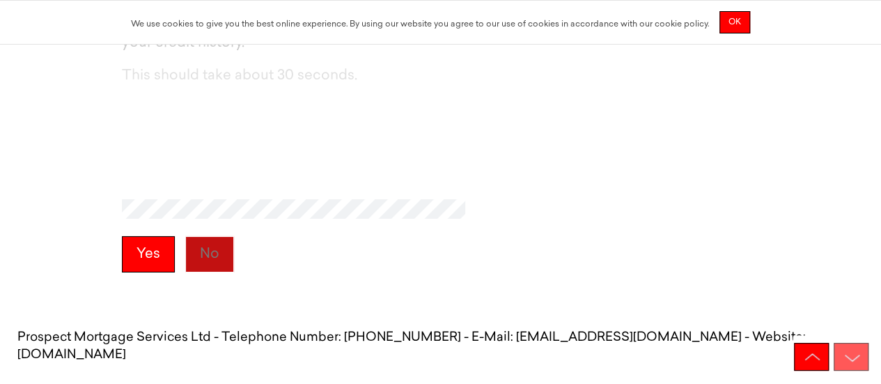
click at [189, 261] on button "No" at bounding box center [209, 254] width 49 height 36
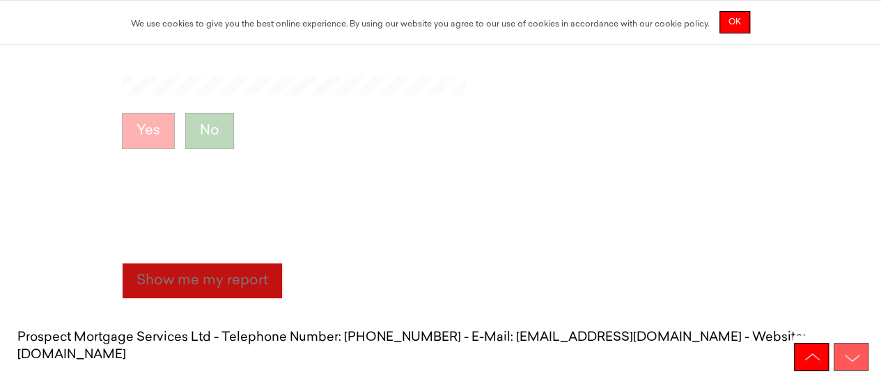
click at [205, 282] on button "Show me my report" at bounding box center [202, 280] width 161 height 36
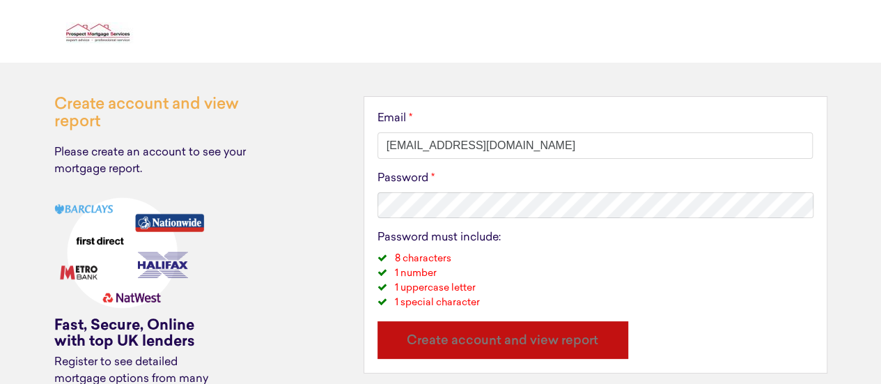
click at [478, 347] on p "Create account and view report" at bounding box center [502, 341] width 223 height 13
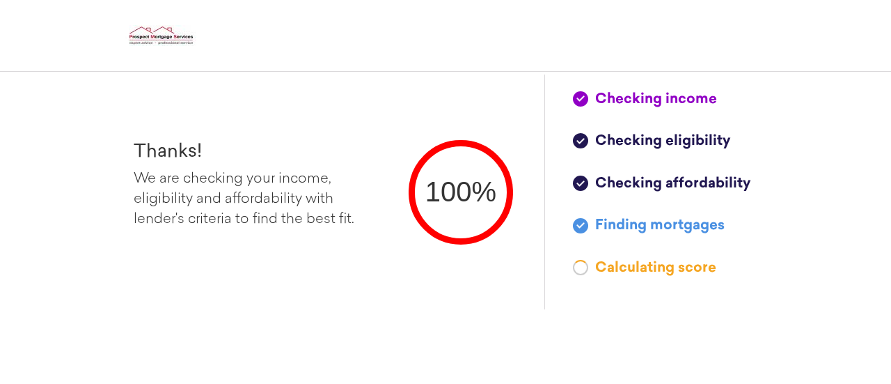
click at [640, 297] on div "Checking income Checking eligibility Checking affordability Finding mortgages C…" at bounding box center [650, 191] width 213 height 235
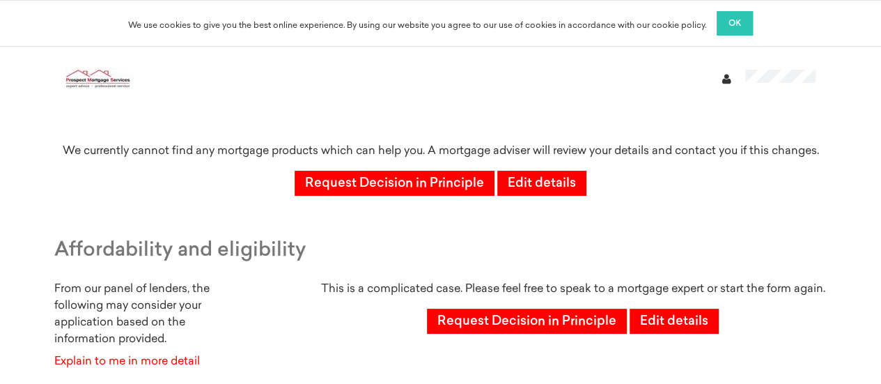
click at [728, 22] on span "OK" at bounding box center [734, 23] width 13 height 8
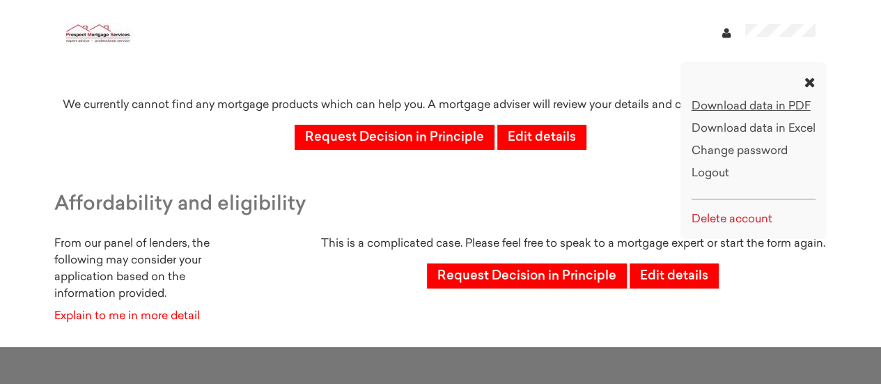
click at [763, 103] on li "Download data in PDF" at bounding box center [753, 106] width 124 height 17
click at [801, 86] on div "Download data in PDF Download data in Excel Change password Logout Delete accou…" at bounding box center [753, 150] width 146 height 177
click at [812, 81] on icon at bounding box center [809, 82] width 11 height 14
